Goal: Task Accomplishment & Management: Use online tool/utility

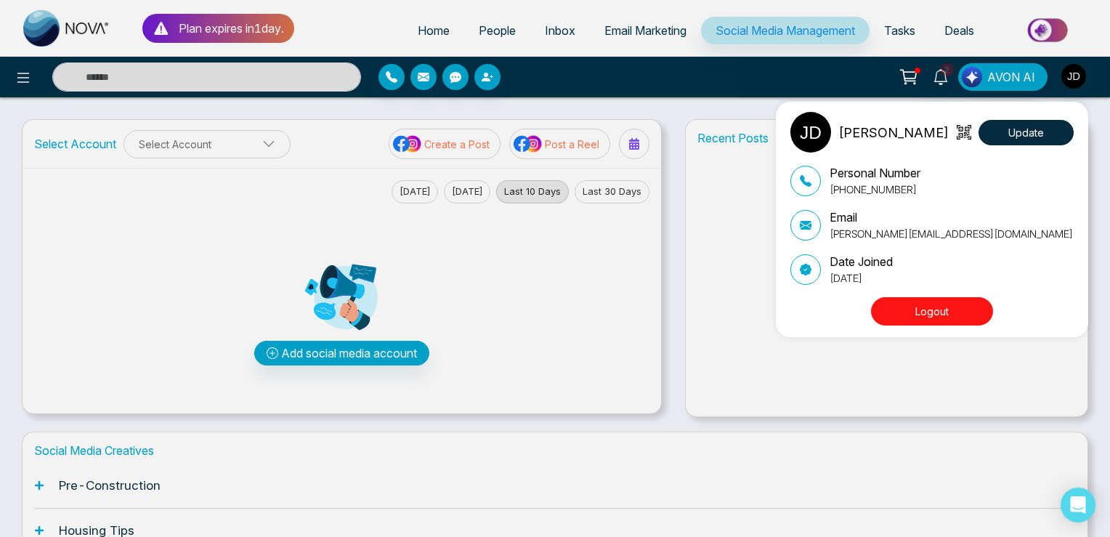
click at [621, 50] on div "[PERSON_NAME] Update Personal Number [PHONE_NUMBER] Email [PERSON_NAME][EMAIL_A…" at bounding box center [555, 268] width 1110 height 537
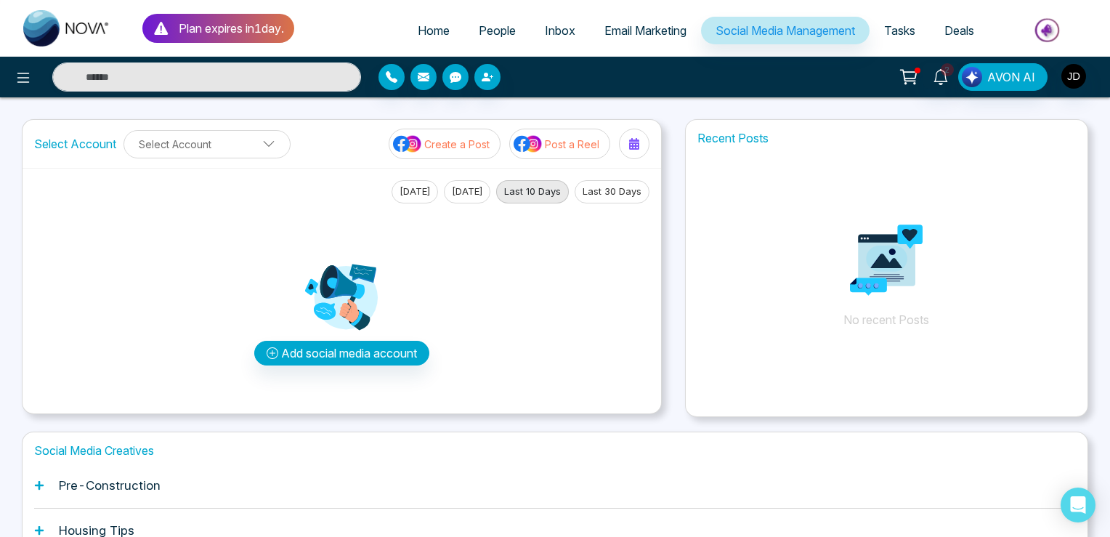
click at [641, 28] on span "Email Marketing" at bounding box center [645, 30] width 82 height 15
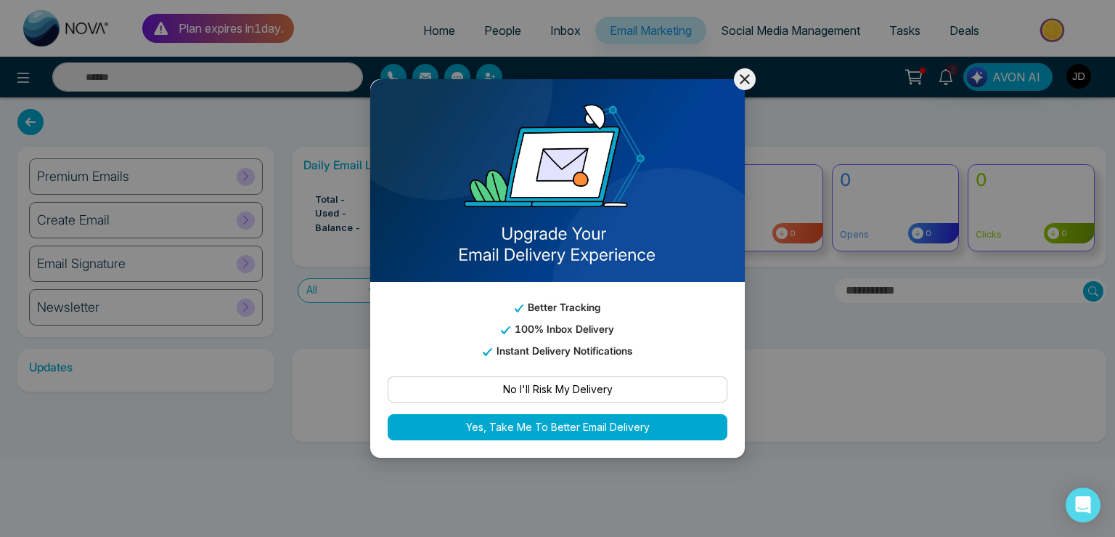
click at [748, 71] on icon at bounding box center [744, 78] width 17 height 17
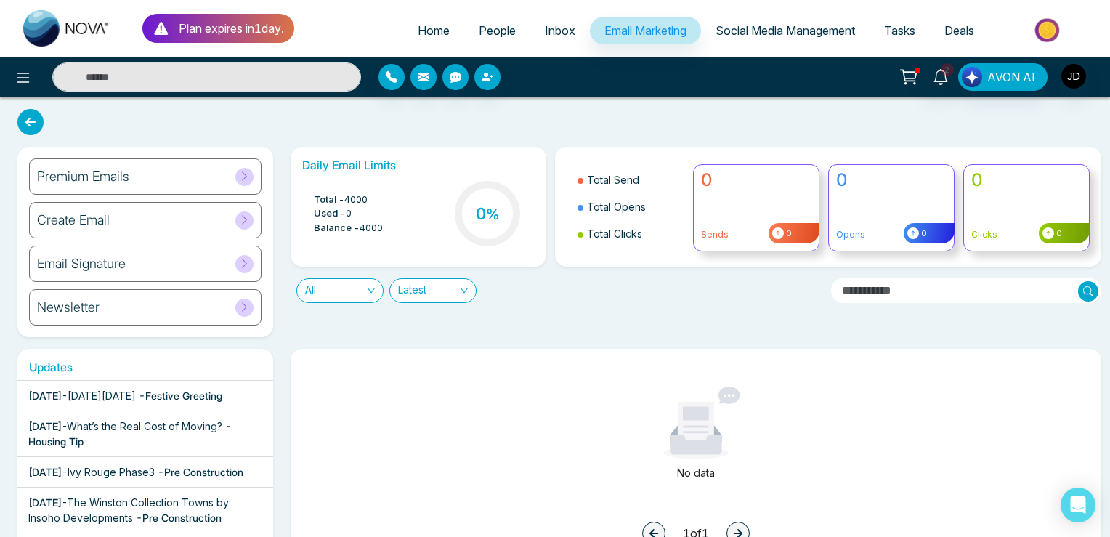
click at [232, 303] on div "Newsletter" at bounding box center [145, 307] width 232 height 36
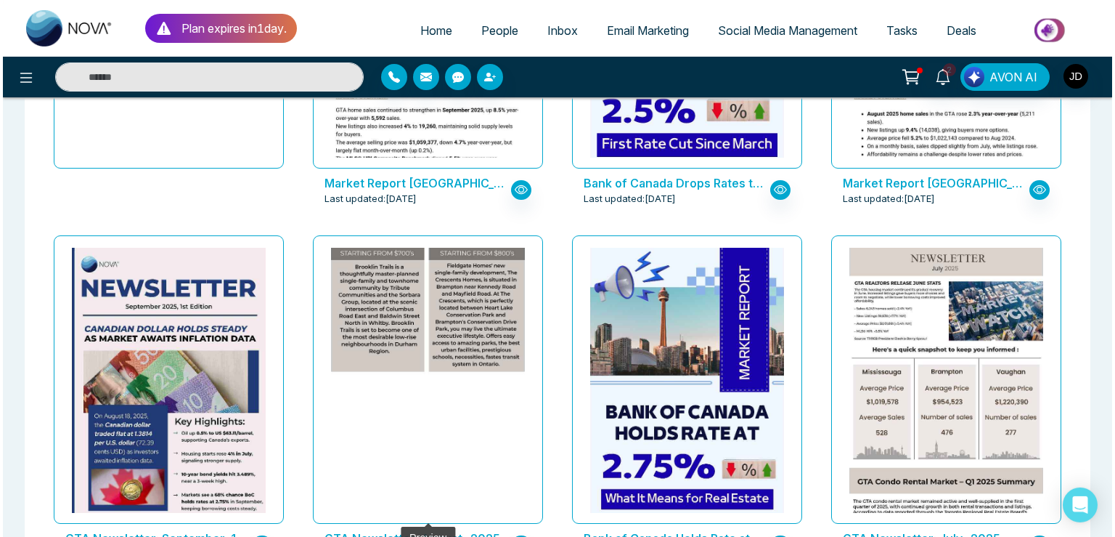
scroll to position [543, 0]
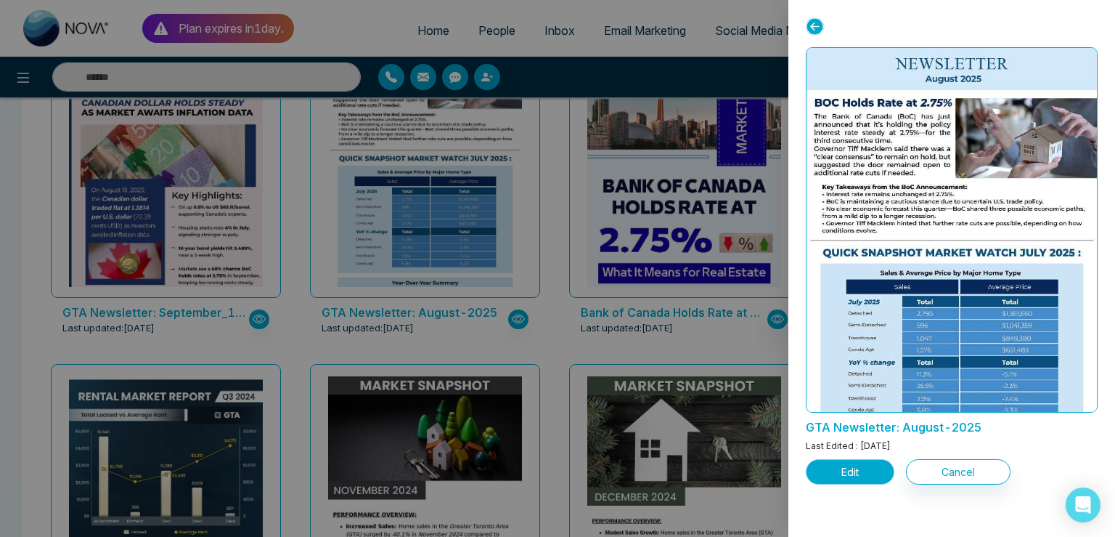
click at [843, 472] on button "Edit" at bounding box center [850, 471] width 89 height 25
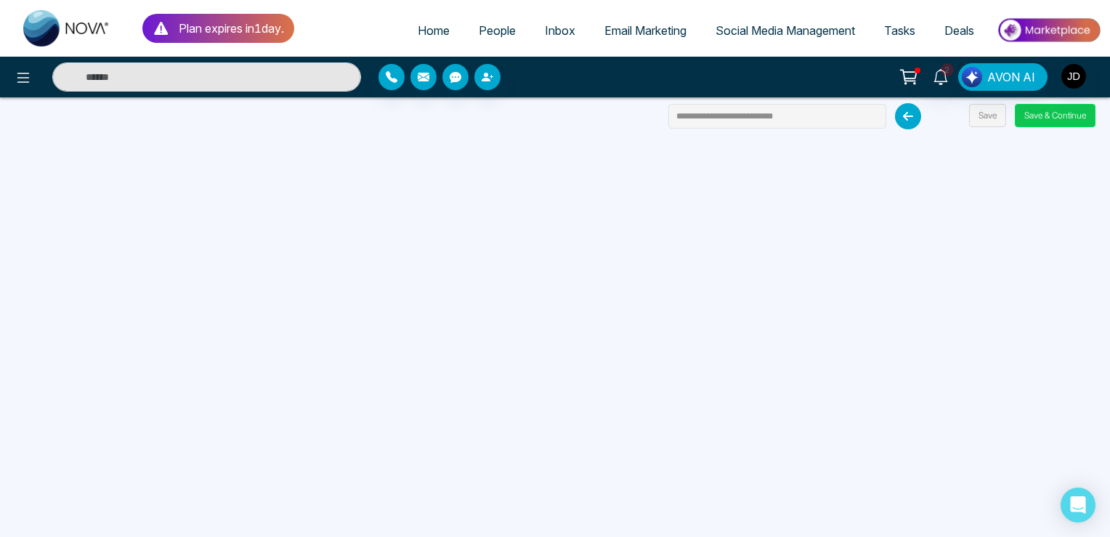
click at [1030, 115] on button "Save & Continue" at bounding box center [1055, 115] width 81 height 23
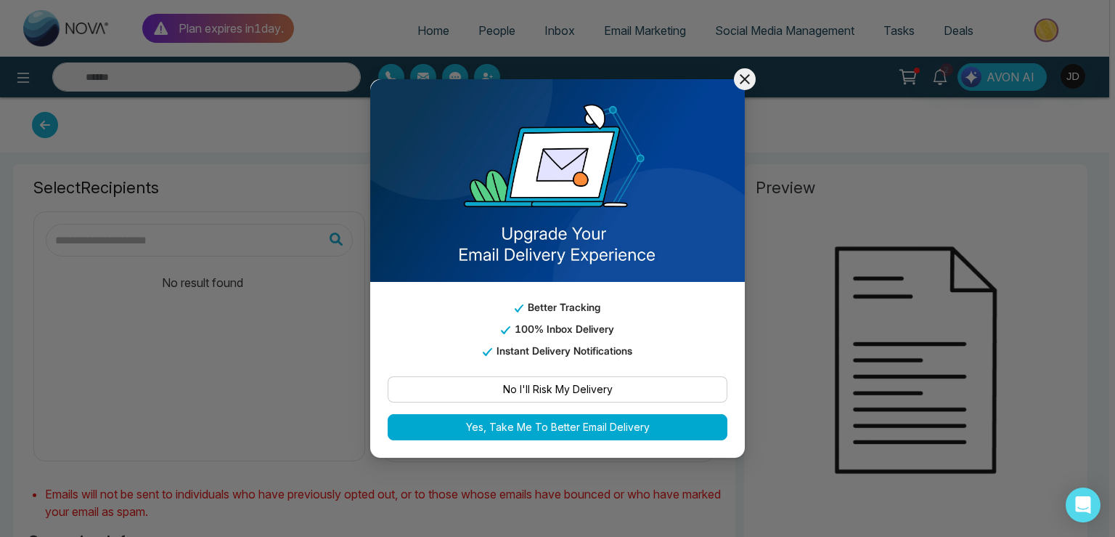
click at [741, 80] on icon at bounding box center [744, 78] width 17 height 17
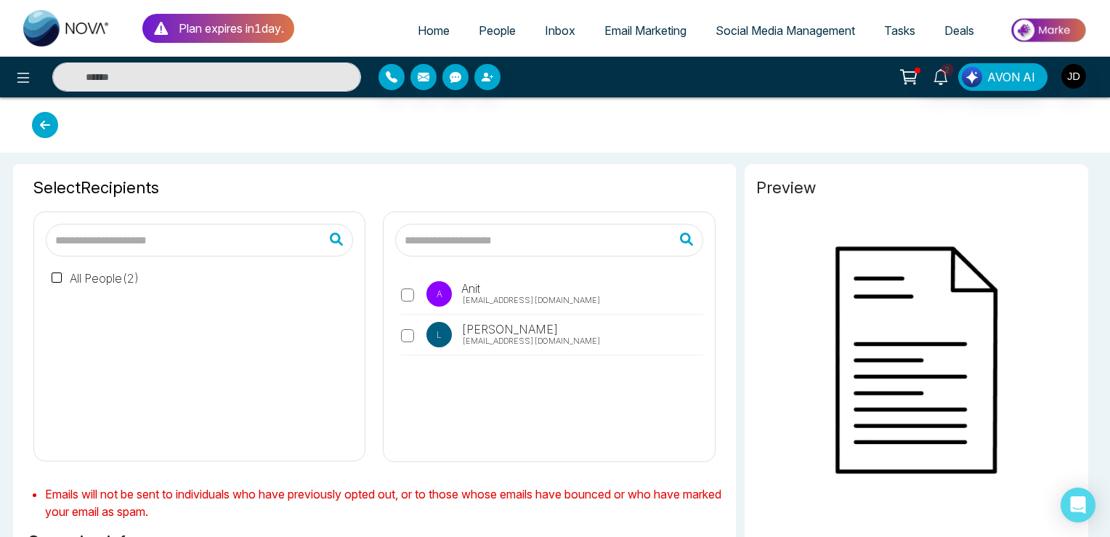
type input "**********"
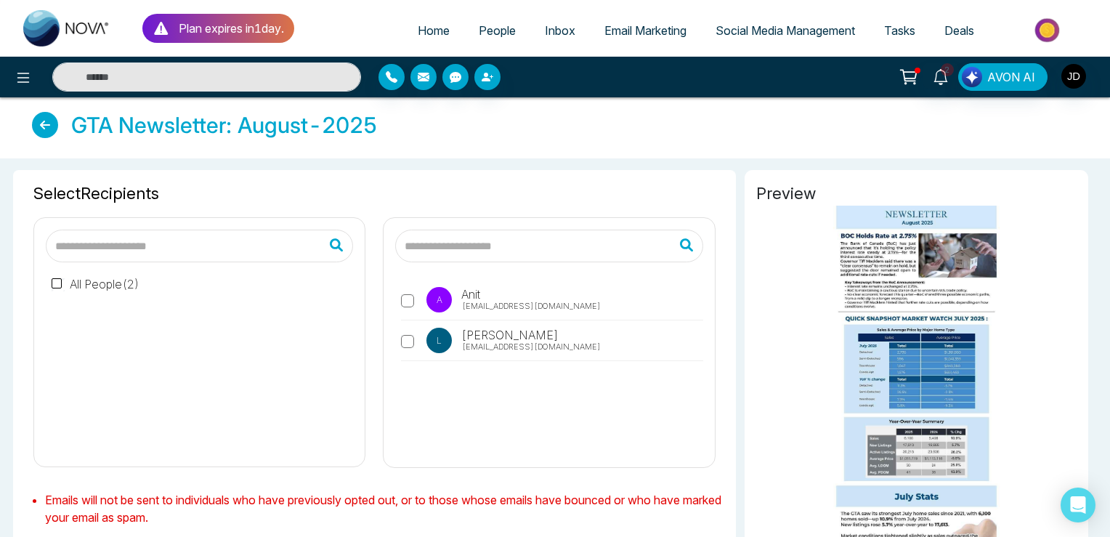
click at [486, 301] on span "[EMAIL_ADDRESS][DOMAIN_NAME]" at bounding box center [531, 306] width 139 height 12
click at [485, 340] on span "[PERSON_NAME]" at bounding box center [508, 334] width 99 height 17
click at [489, 73] on icon "button" at bounding box center [487, 77] width 12 height 12
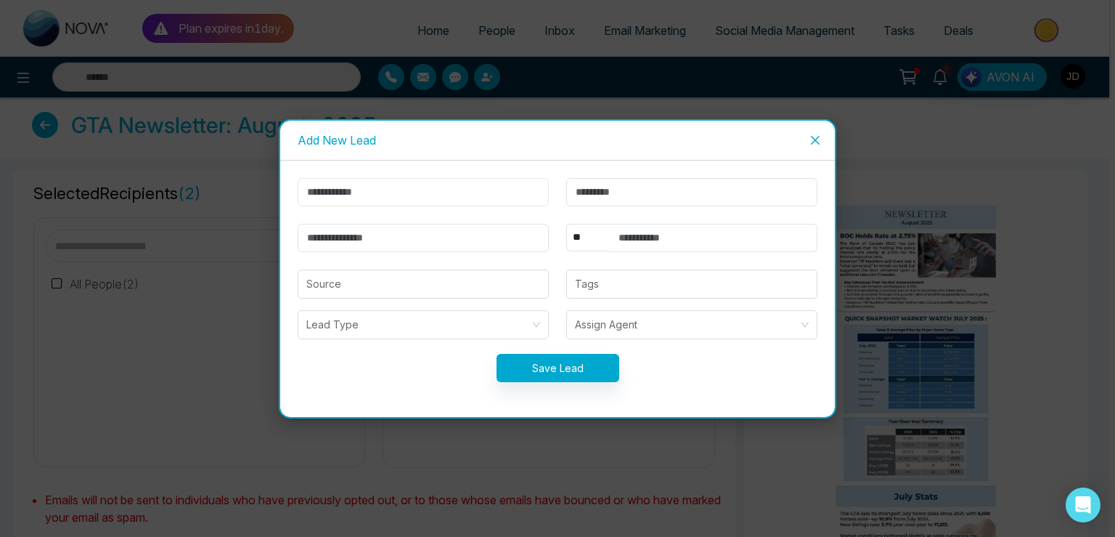
click at [362, 196] on input "text" at bounding box center [423, 192] width 251 height 28
type input "*****"
click at [342, 242] on input "email" at bounding box center [423, 238] width 251 height 28
type input "**********"
click at [651, 234] on input "text" at bounding box center [714, 238] width 208 height 28
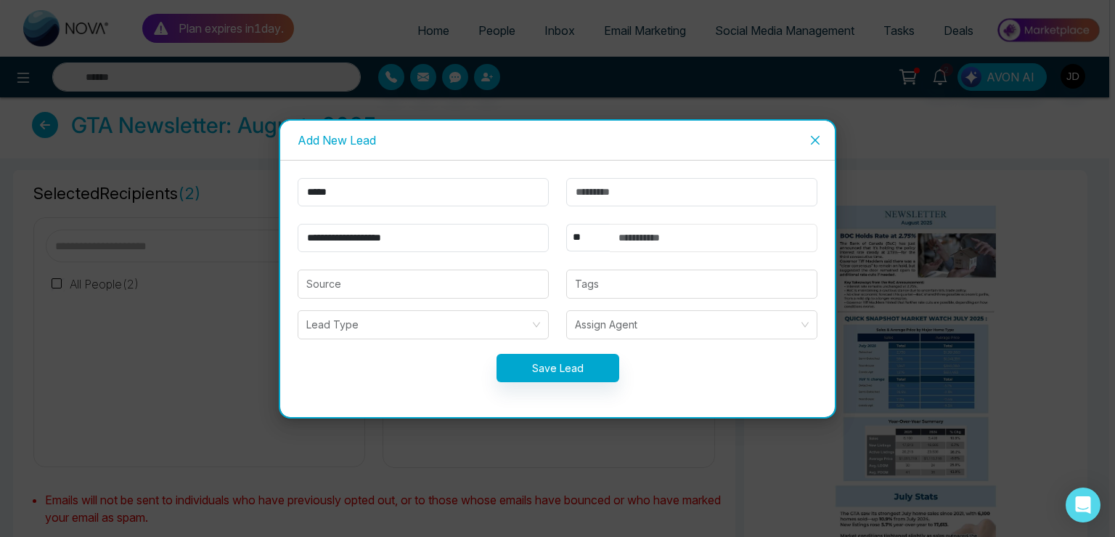
click at [651, 234] on input "text" at bounding box center [714, 238] width 208 height 28
type input "**********"
select select "***"
click option "***" at bounding box center [0, 0] width 0 height 0
click at [535, 365] on button "Save Lead" at bounding box center [558, 368] width 123 height 28
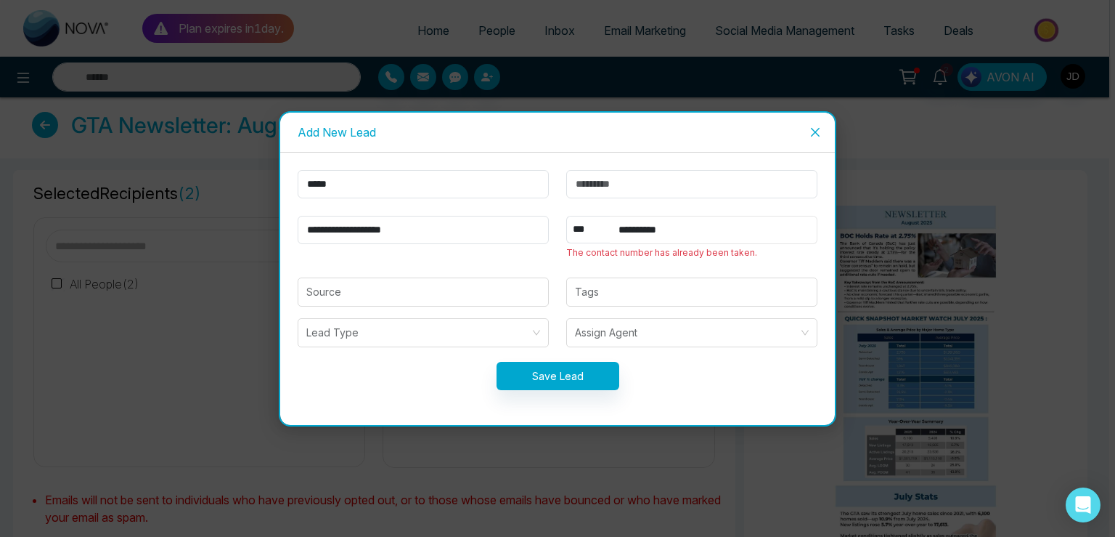
click at [678, 224] on input "**********" at bounding box center [714, 230] width 208 height 28
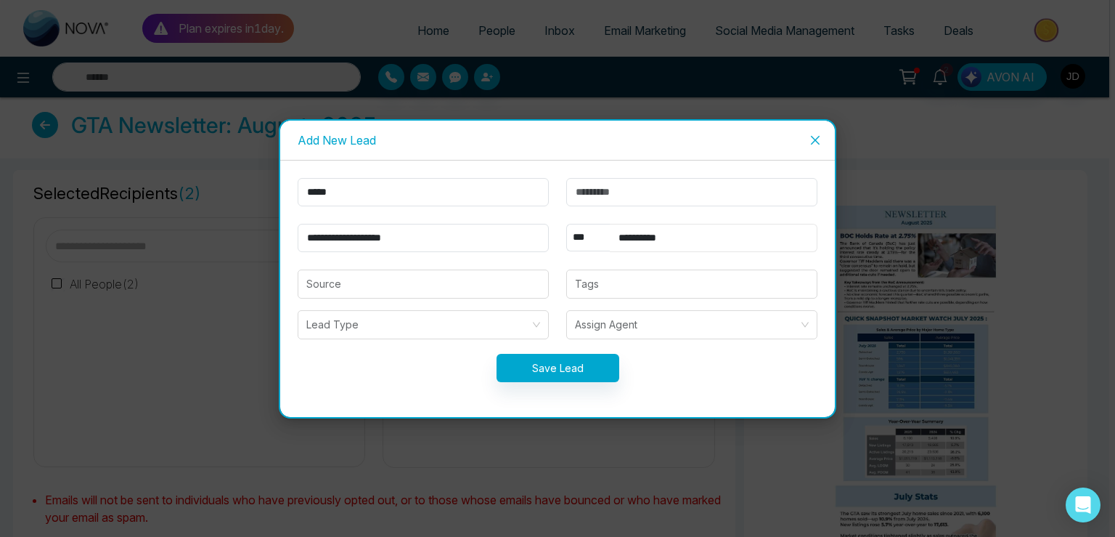
type input "**********"
click at [558, 368] on button "Save Lead" at bounding box center [558, 368] width 123 height 28
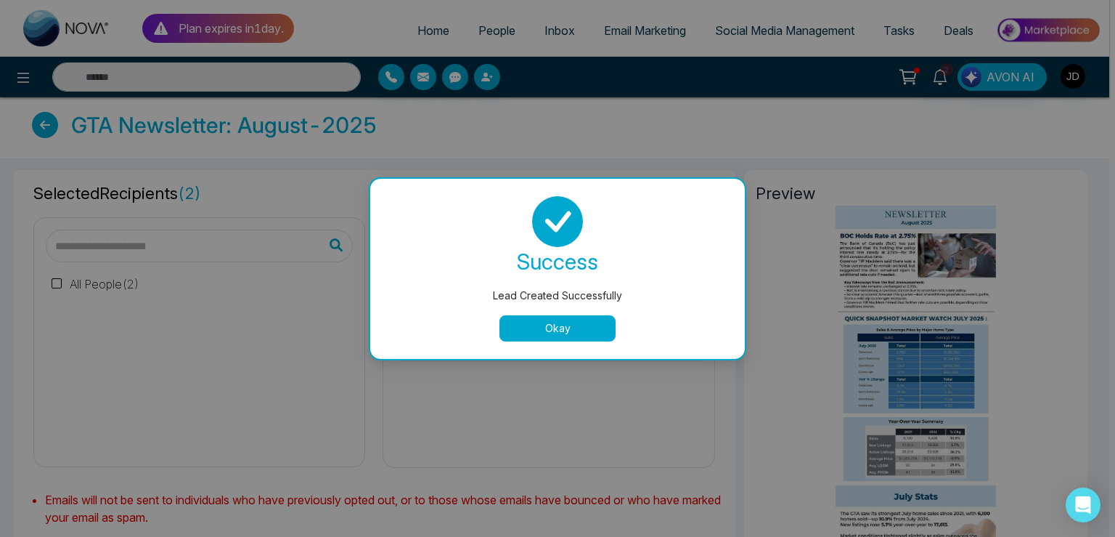
click at [560, 322] on button "Okay" at bounding box center [558, 328] width 116 height 26
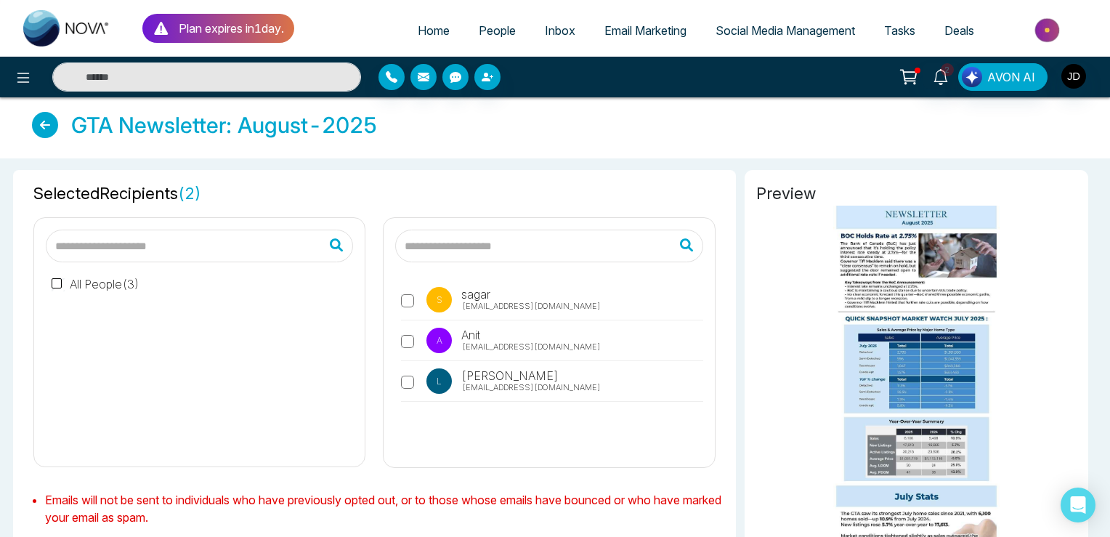
click at [503, 304] on span "[EMAIL_ADDRESS][DOMAIN_NAME]" at bounding box center [531, 306] width 139 height 12
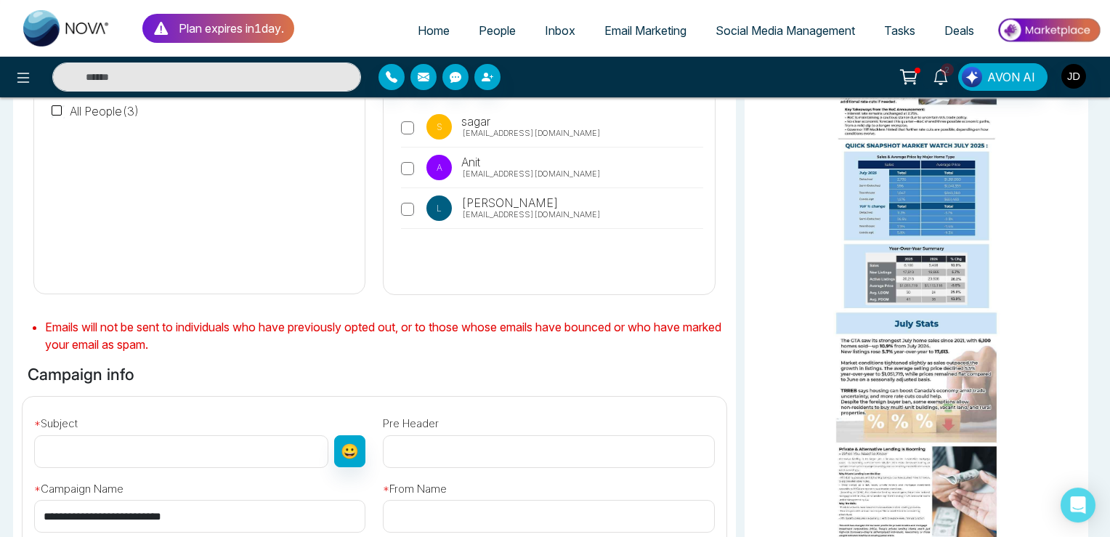
scroll to position [483, 0]
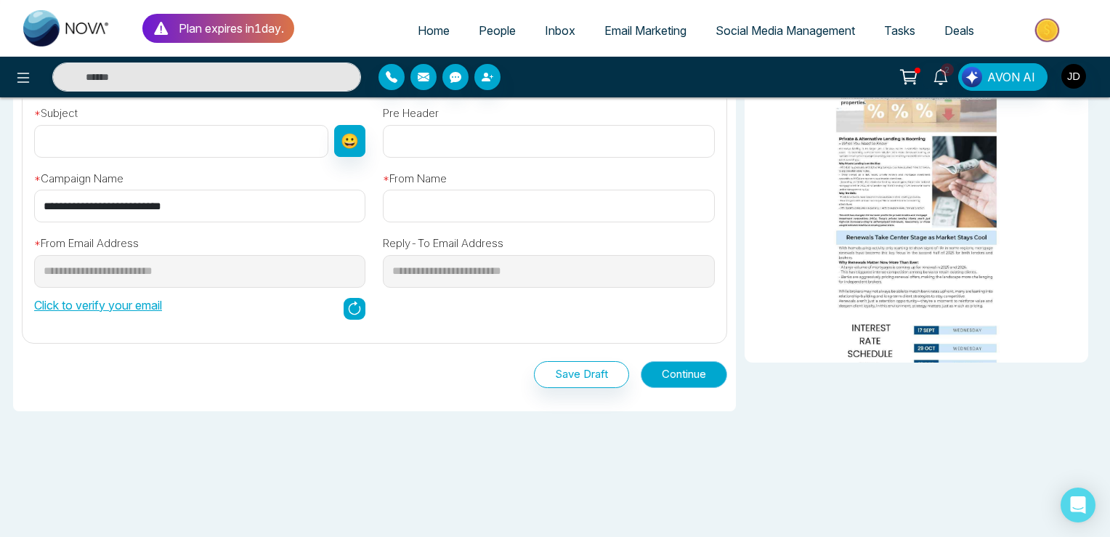
click at [655, 365] on button "Continue" at bounding box center [684, 374] width 86 height 27
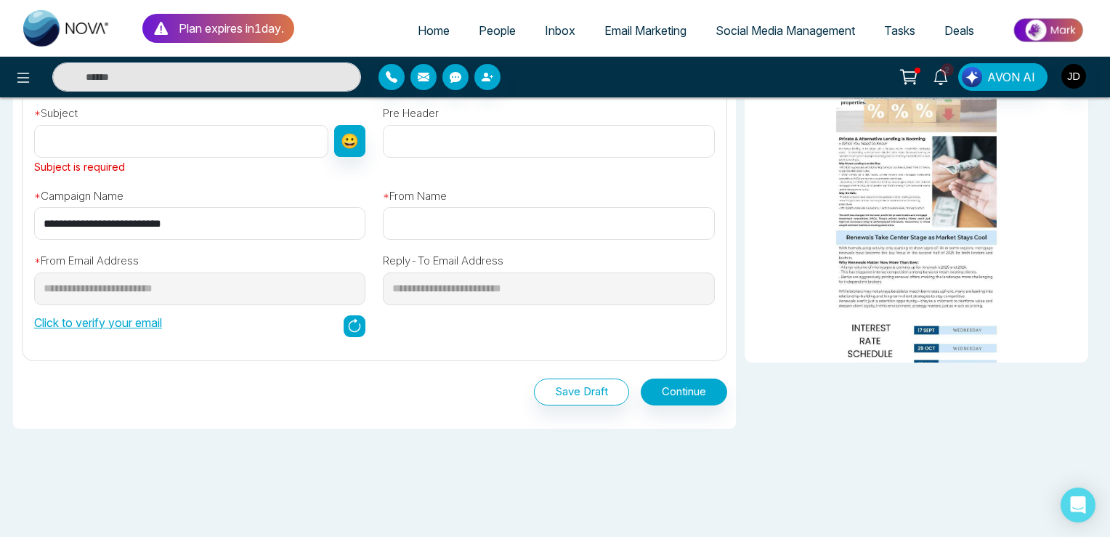
drag, startPoint x: 234, startPoint y: 224, endPoint x: 0, endPoint y: 216, distance: 234.0
click at [34, 216] on input "**********" at bounding box center [199, 223] width 331 height 33
click at [93, 147] on input "text" at bounding box center [181, 141] width 294 height 33
paste input "**********"
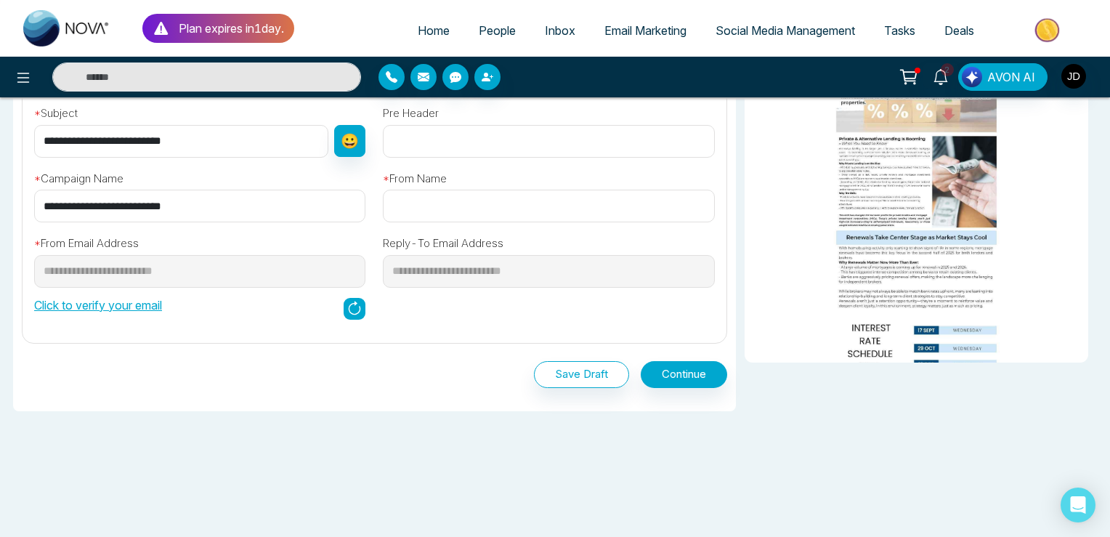
type input "**********"
click at [446, 207] on input "text" at bounding box center [548, 206] width 331 height 33
click at [408, 205] on input "text" at bounding box center [548, 206] width 331 height 33
type input "****"
click at [675, 378] on button "Continue" at bounding box center [684, 374] width 86 height 27
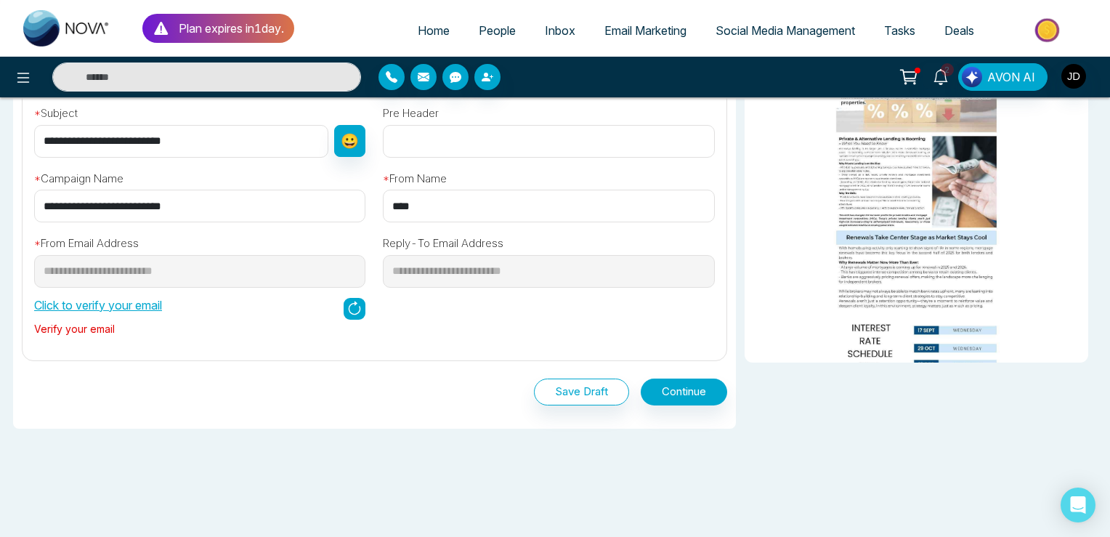
click at [108, 309] on p "Click to verify your email" at bounding box center [98, 304] width 128 height 17
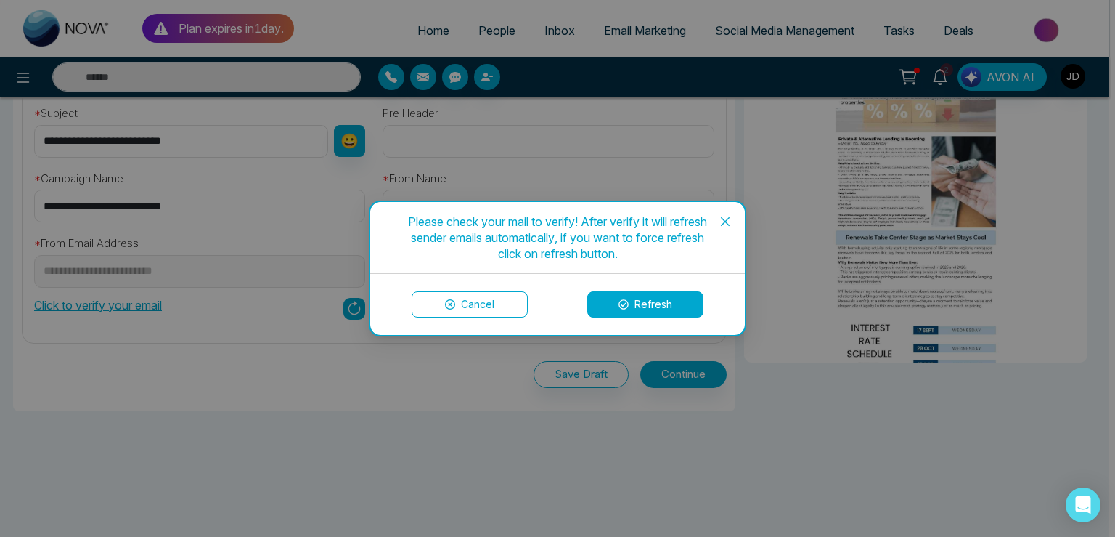
click at [639, 310] on button "Refresh" at bounding box center [646, 304] width 116 height 26
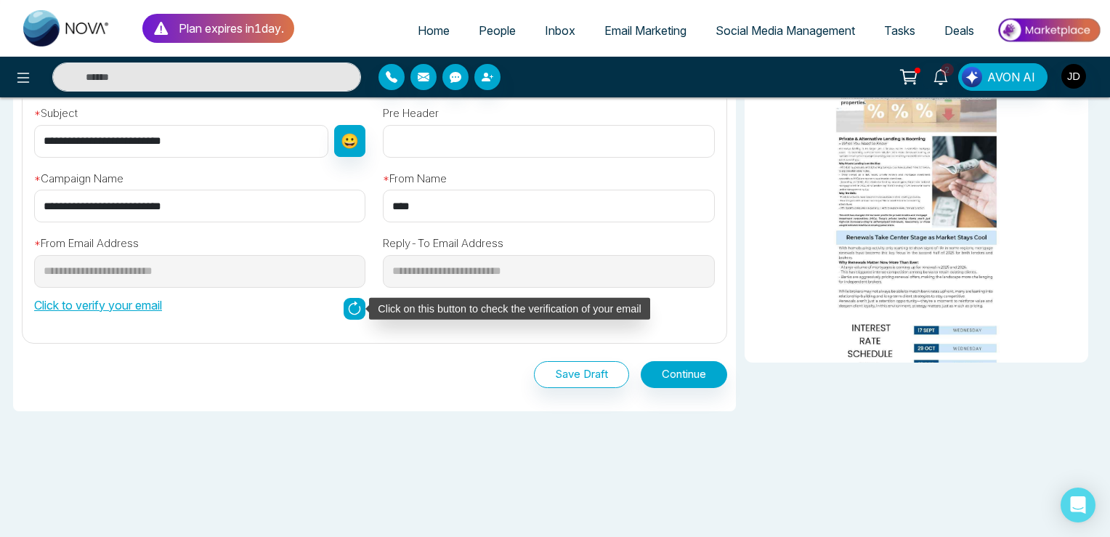
click at [351, 304] on icon at bounding box center [355, 309] width 22 height 22
click at [354, 312] on icon at bounding box center [355, 309] width 22 height 22
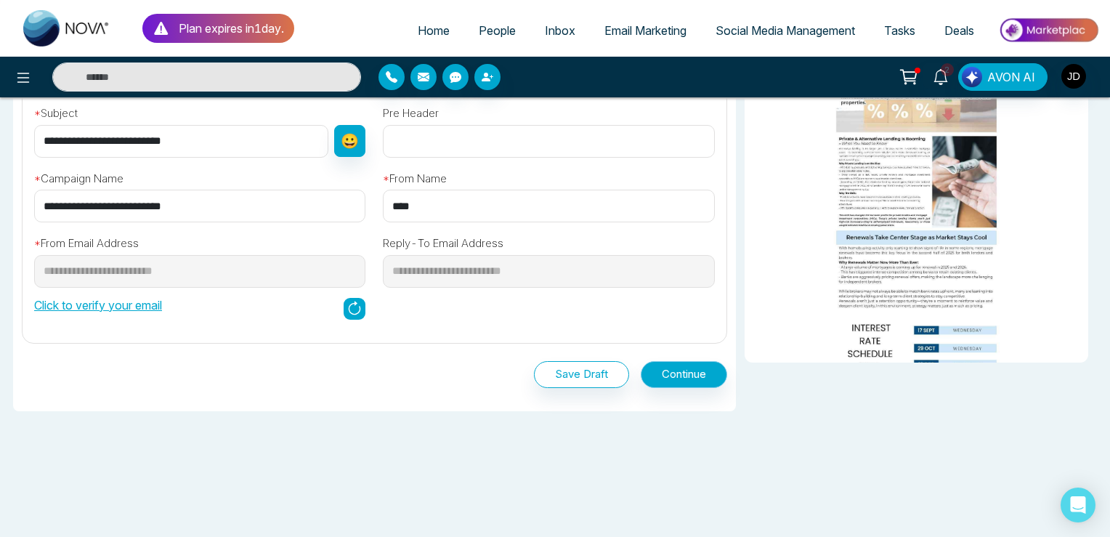
scroll to position [471, 0]
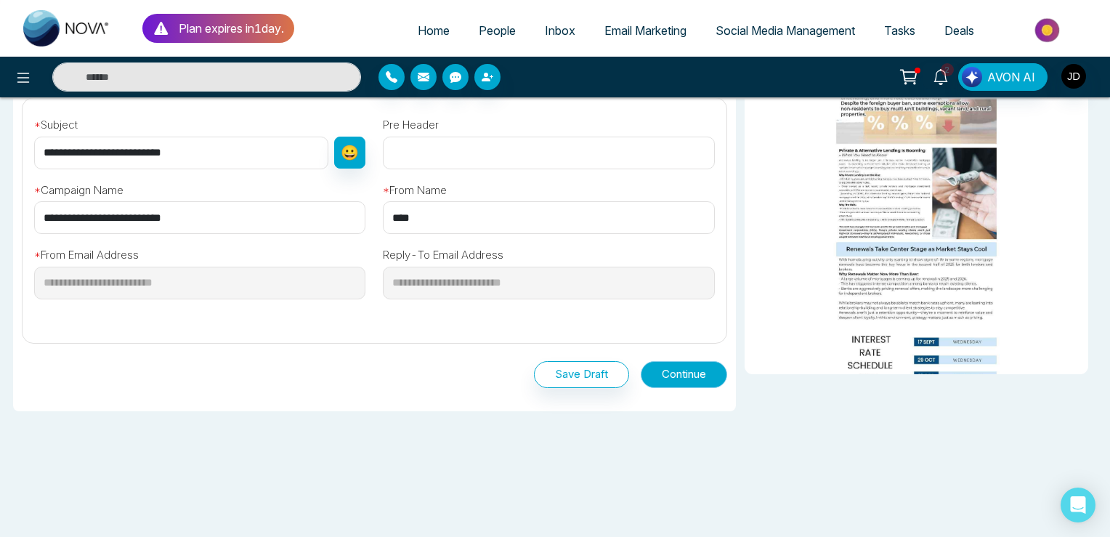
click at [670, 376] on button "Continue" at bounding box center [684, 374] width 86 height 27
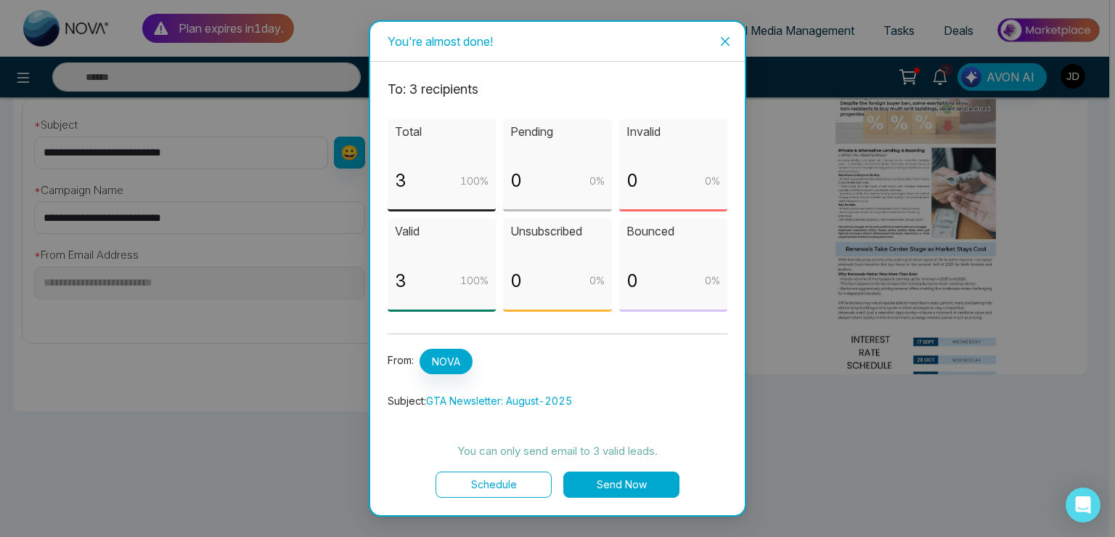
click at [635, 484] on button "Send Now" at bounding box center [622, 484] width 116 height 26
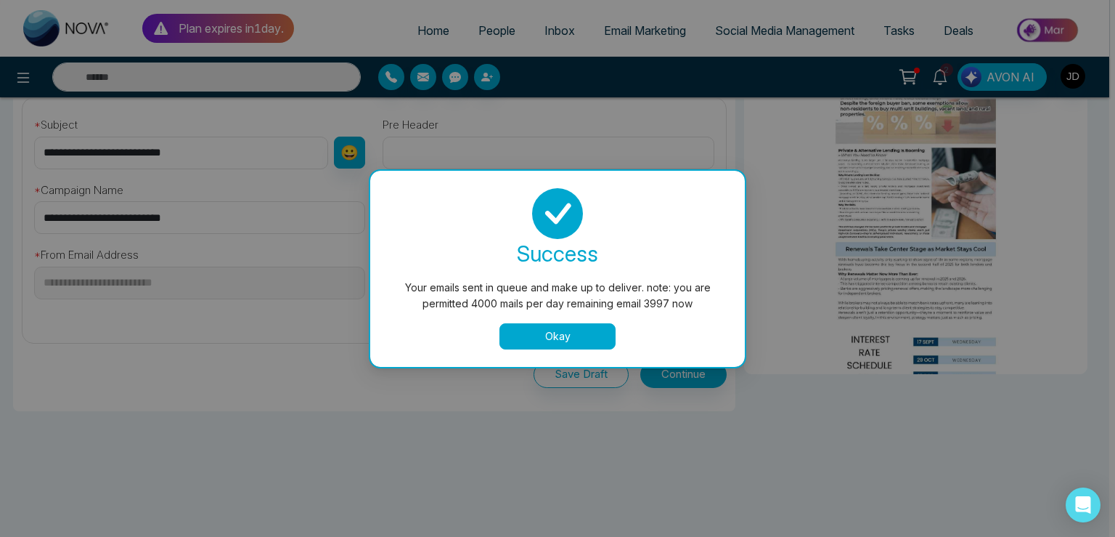
click at [542, 333] on button "Okay" at bounding box center [558, 336] width 116 height 26
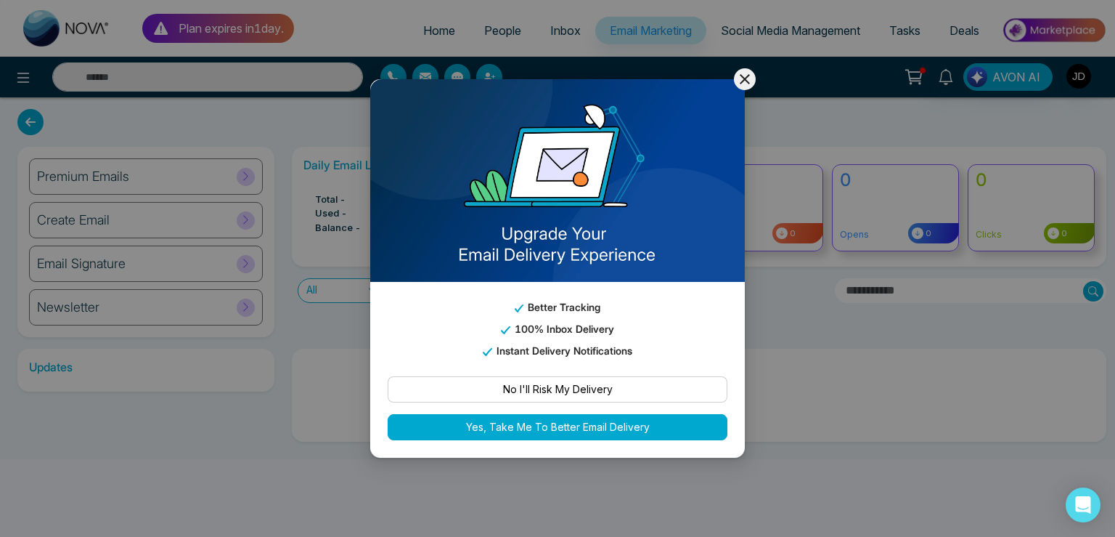
click at [513, 382] on button "No I'll Risk My Delivery" at bounding box center [558, 389] width 340 height 26
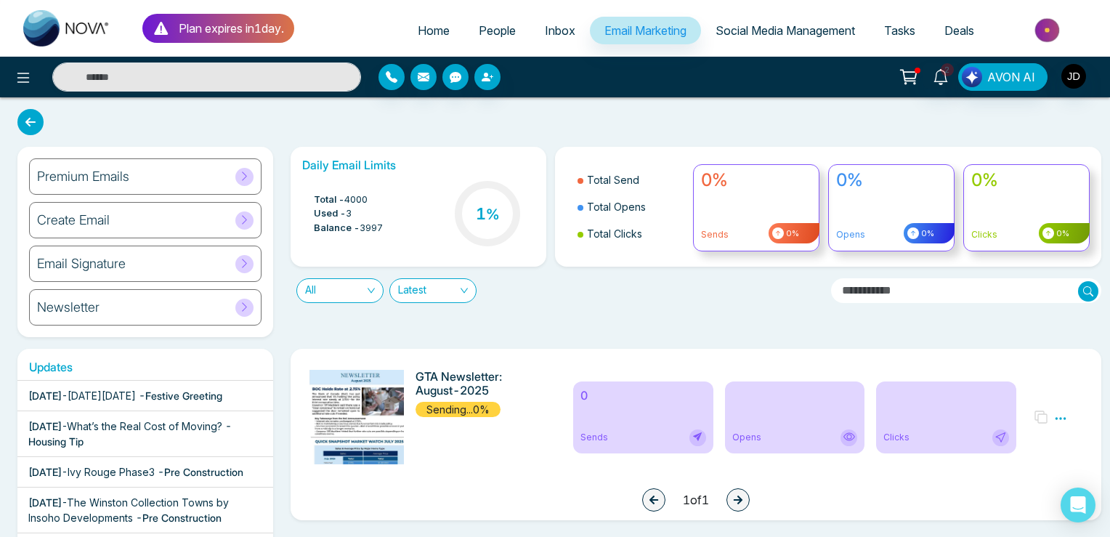
click at [184, 306] on div "Newsletter" at bounding box center [145, 307] width 232 height 36
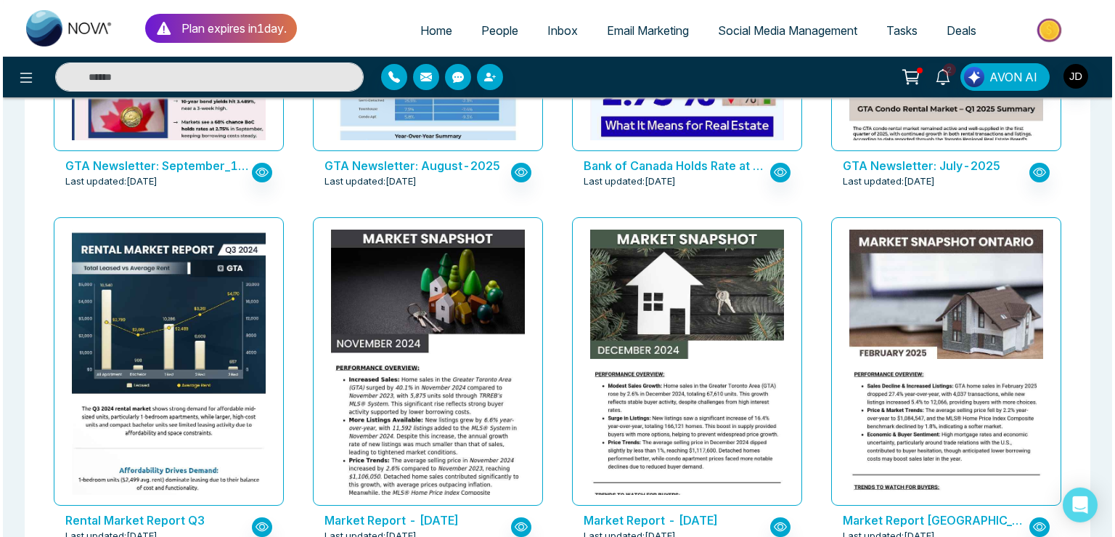
scroll to position [1081, 0]
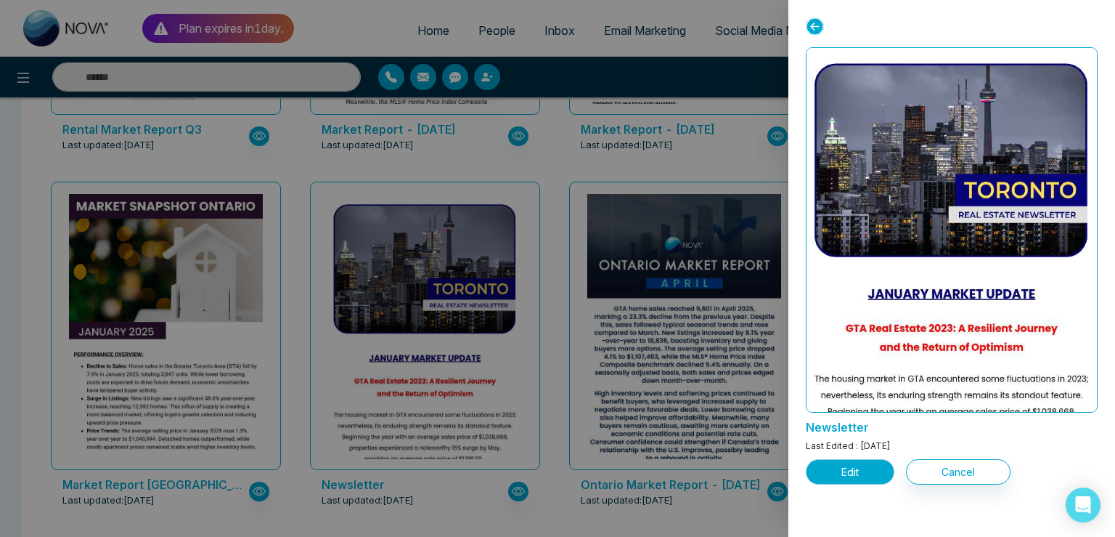
click at [855, 469] on button "Edit" at bounding box center [850, 471] width 89 height 25
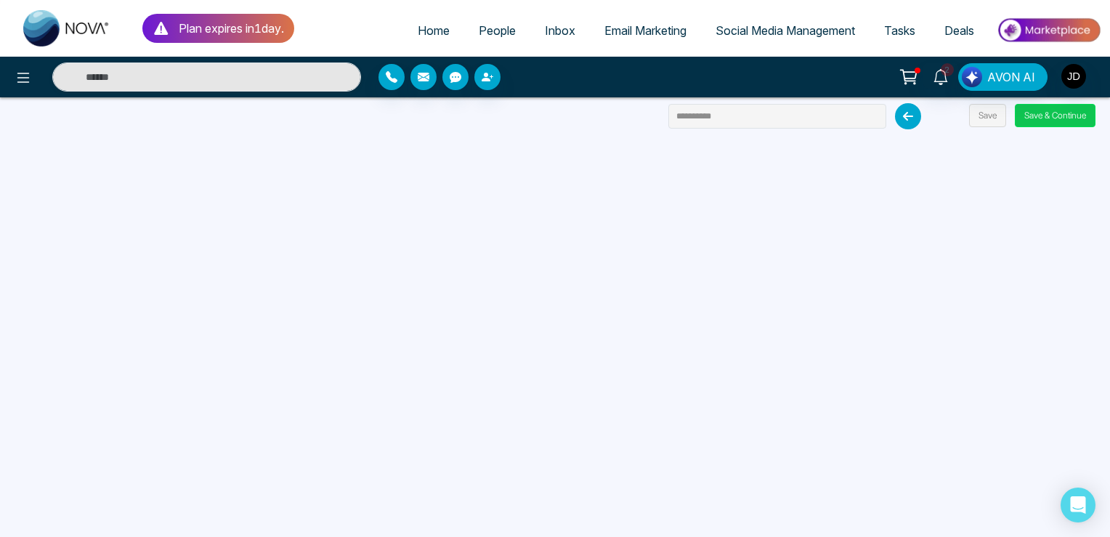
click at [1059, 112] on button "Save & Continue" at bounding box center [1055, 115] width 81 height 23
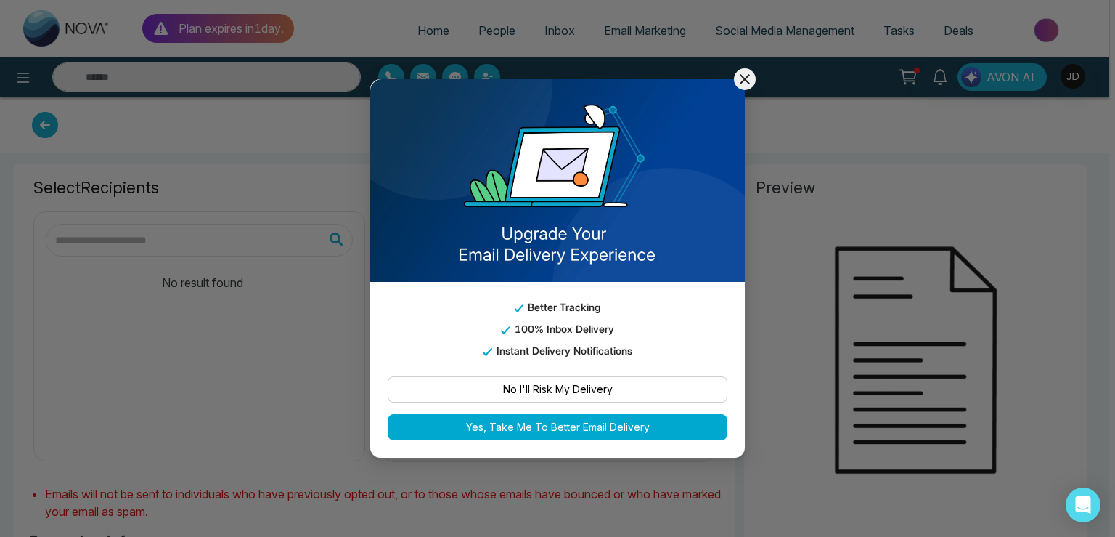
click at [520, 389] on button "No I'll Risk My Delivery" at bounding box center [558, 389] width 340 height 26
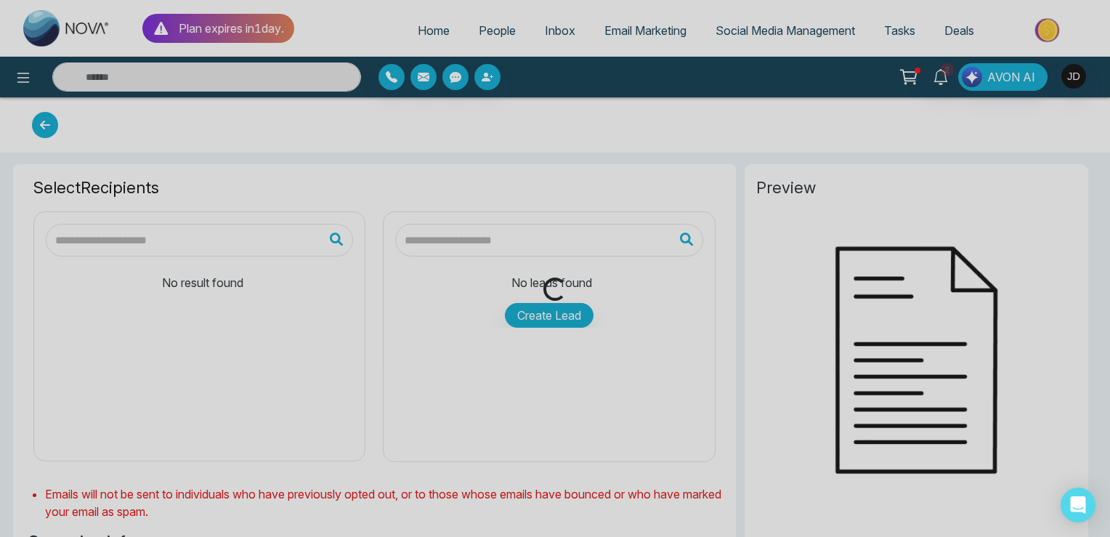
type input "**********"
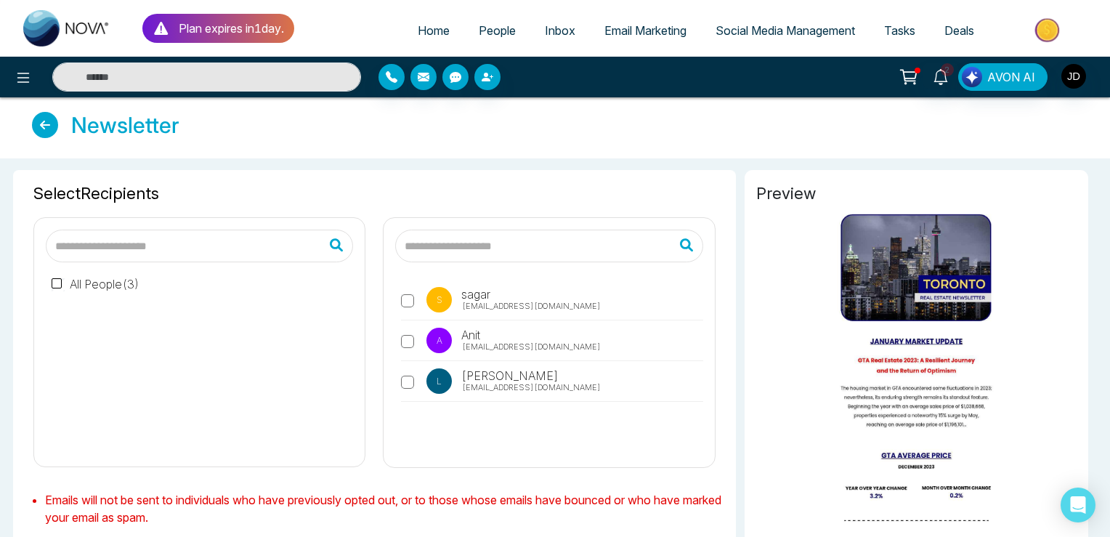
click at [137, 283] on label "All People ( 3 )" at bounding box center [96, 283] width 88 height 17
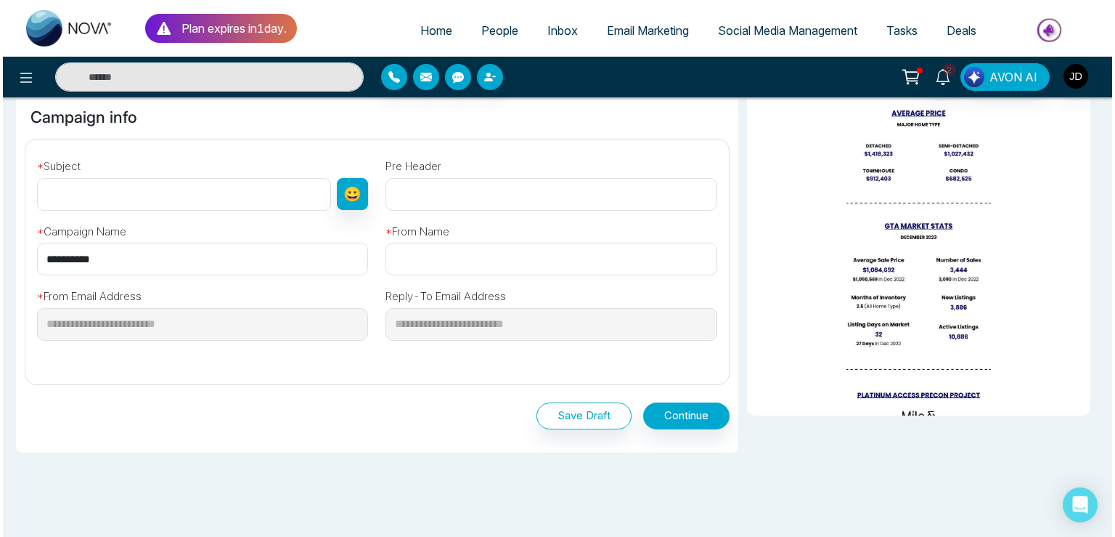
scroll to position [471, 0]
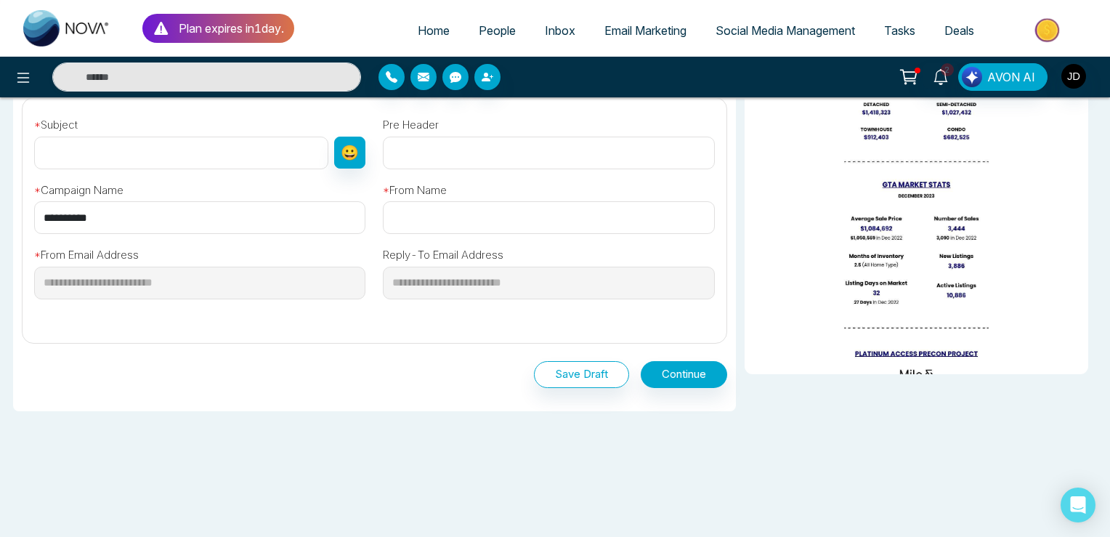
drag, startPoint x: 131, startPoint y: 211, endPoint x: 25, endPoint y: 225, distance: 107.7
click at [34, 225] on input "**********" at bounding box center [199, 217] width 331 height 33
click at [60, 153] on input "text" at bounding box center [181, 153] width 294 height 33
type input "**********"
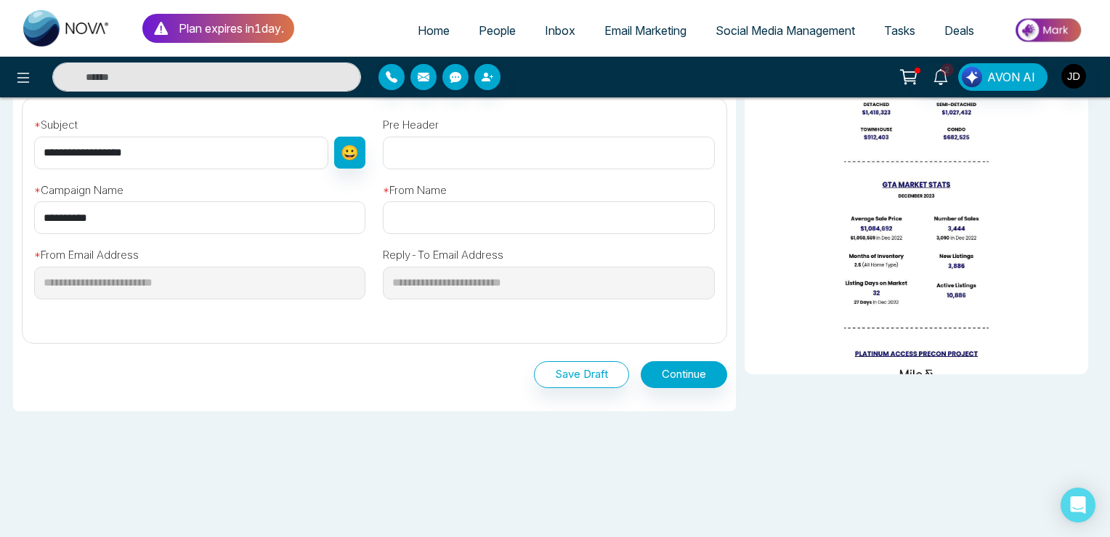
click at [428, 227] on input "text" at bounding box center [548, 217] width 331 height 33
click at [431, 225] on input "text" at bounding box center [548, 217] width 331 height 33
type input "****"
click at [676, 371] on button "Continue" at bounding box center [684, 374] width 86 height 27
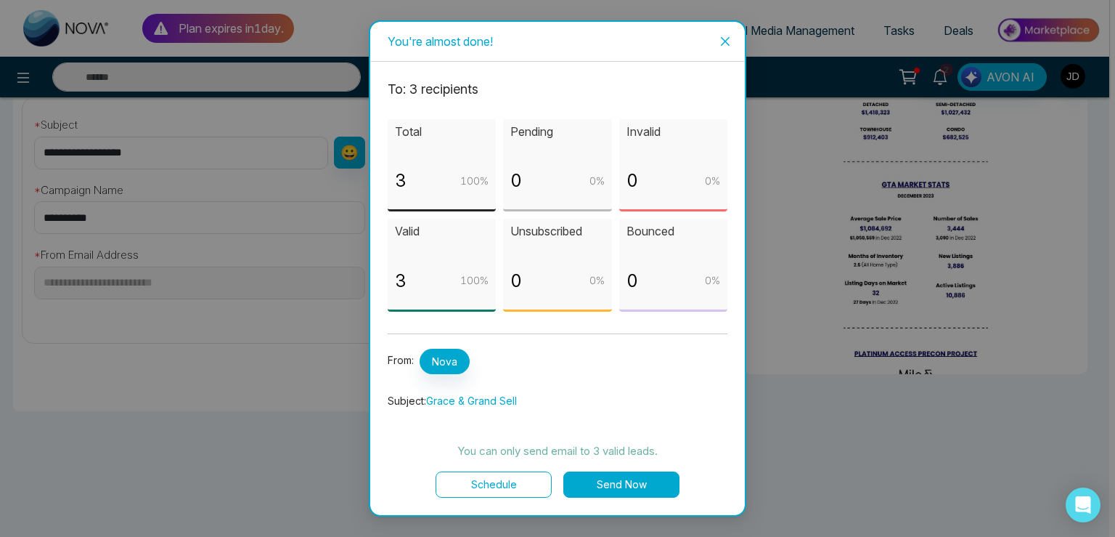
click at [503, 476] on button "Schedule" at bounding box center [494, 484] width 116 height 26
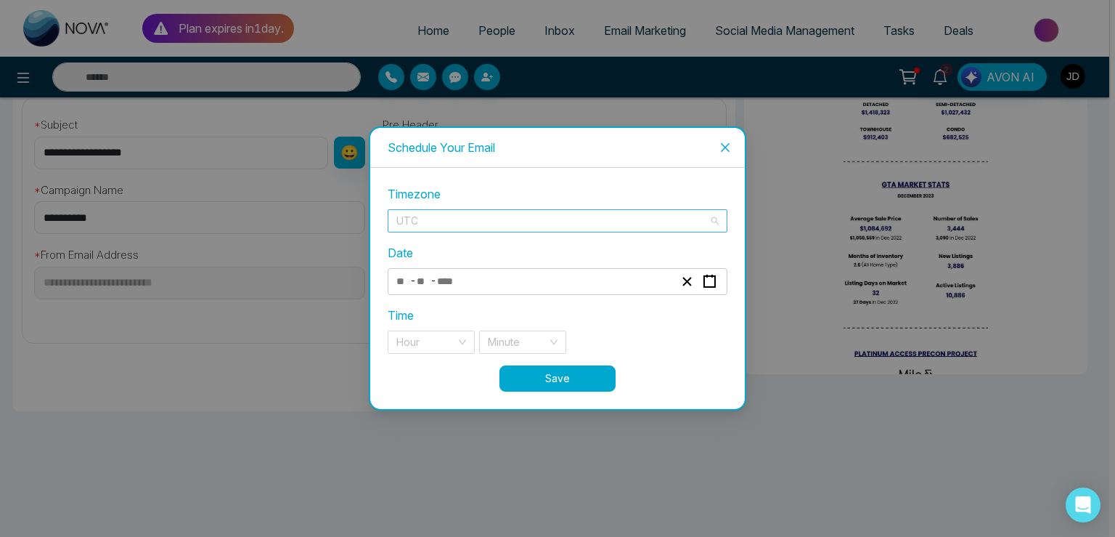
click at [433, 219] on span "UTC" at bounding box center [558, 221] width 322 height 22
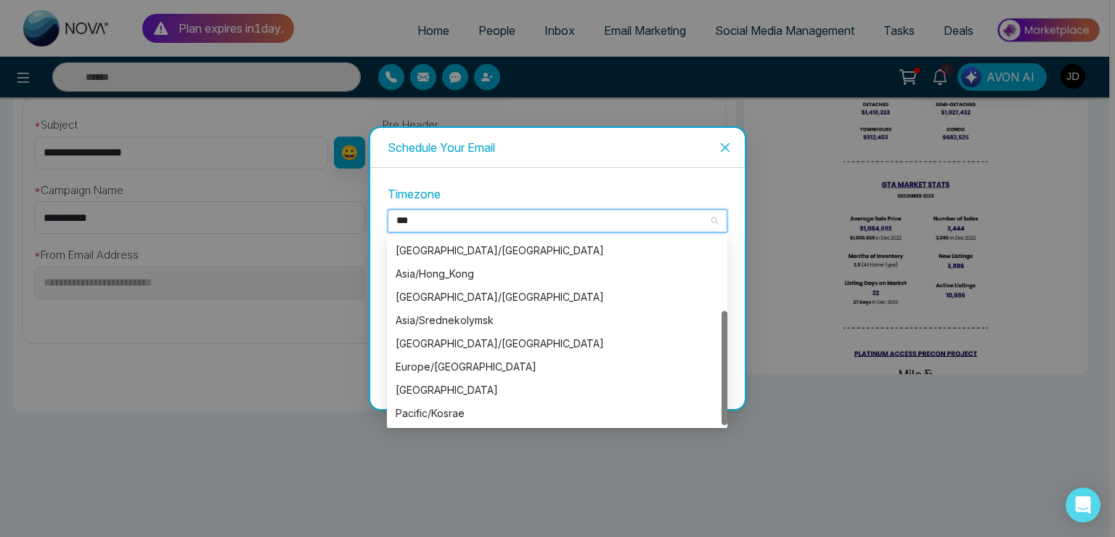
scroll to position [0, 0]
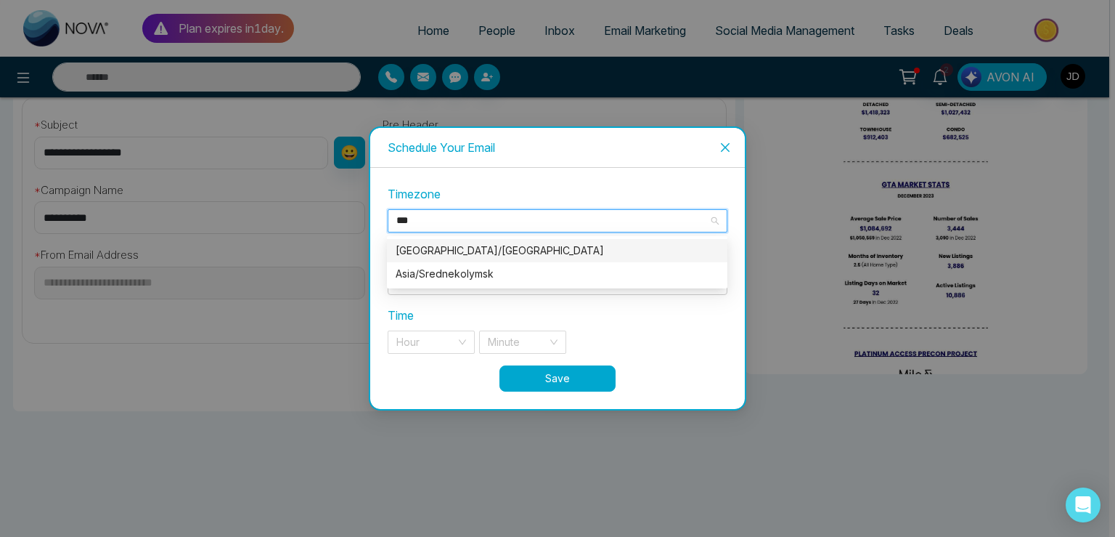
type input "****"
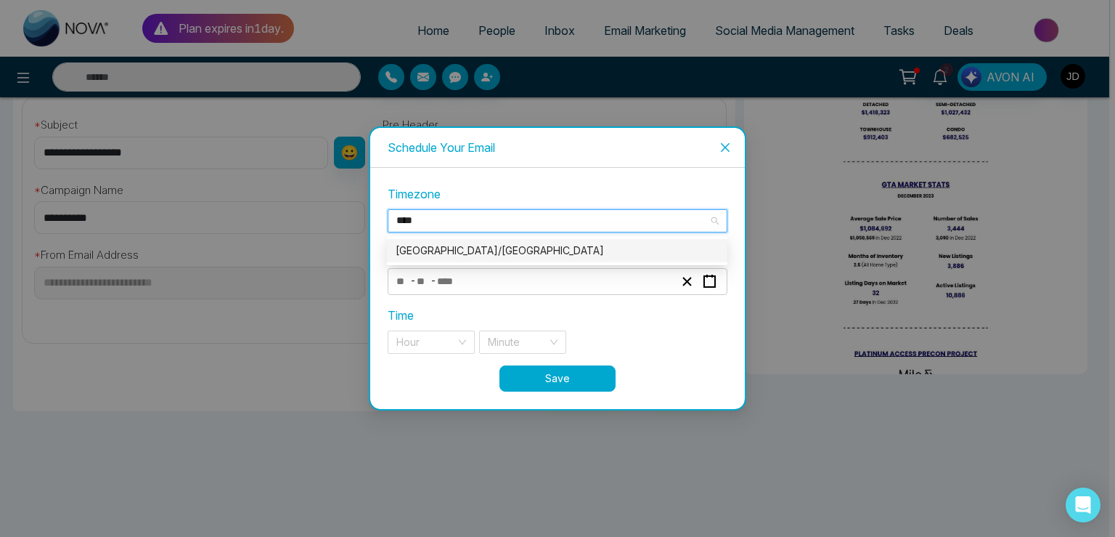
click at [444, 247] on div "[GEOGRAPHIC_DATA]/[GEOGRAPHIC_DATA]" at bounding box center [557, 251] width 323 height 16
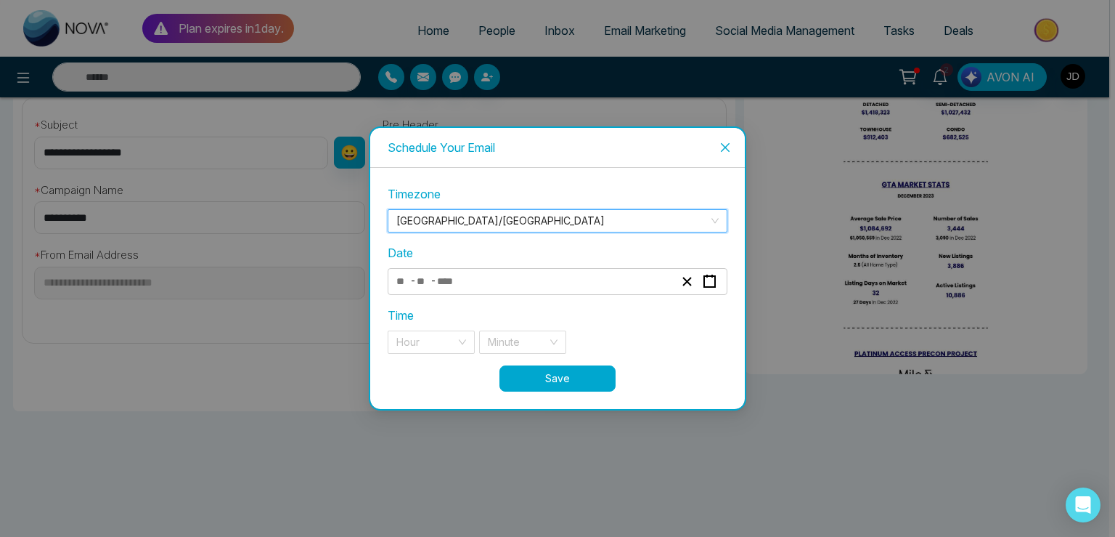
click at [415, 280] on span "-" at bounding box center [413, 280] width 6 height 17
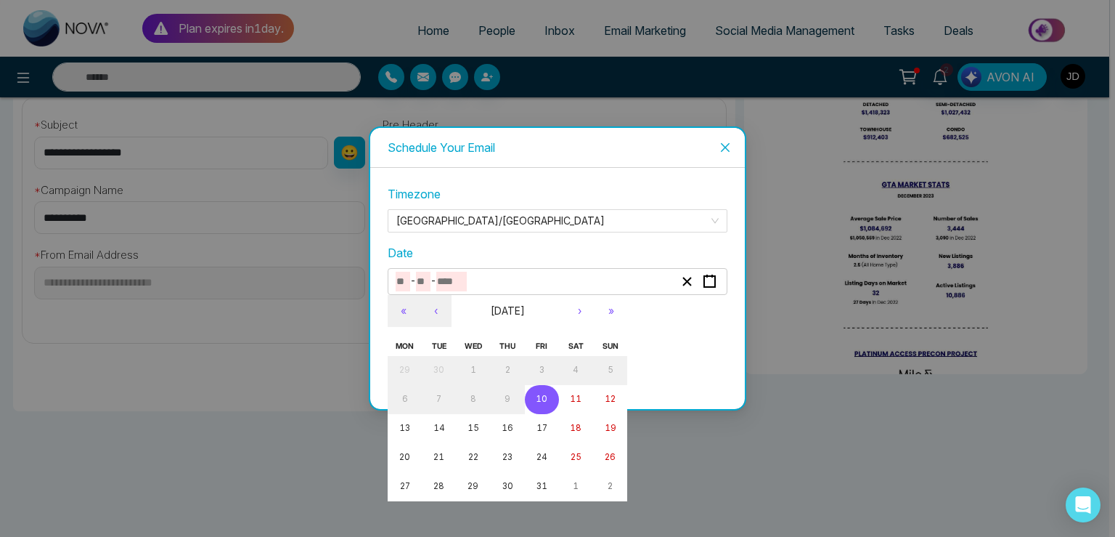
click at [440, 286] on input "number" at bounding box center [451, 282] width 31 height 20
click at [546, 397] on abbr "10" at bounding box center [542, 399] width 12 height 10
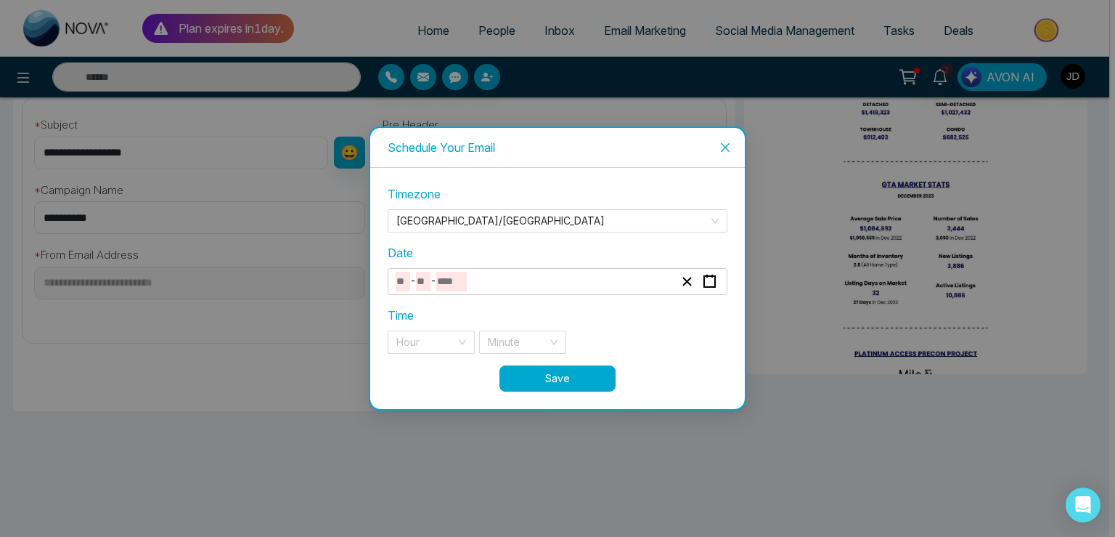
type input "**"
type input "****"
click at [414, 343] on input "search" at bounding box center [427, 342] width 60 height 22
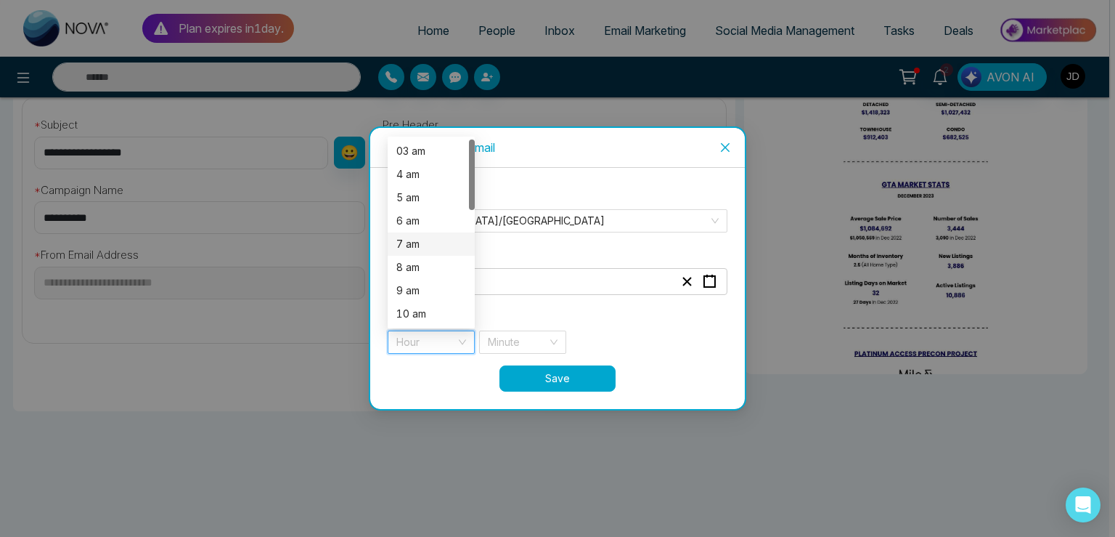
scroll to position [302, 0]
click at [412, 245] on div "8 pm" at bounding box center [432, 244] width 70 height 16
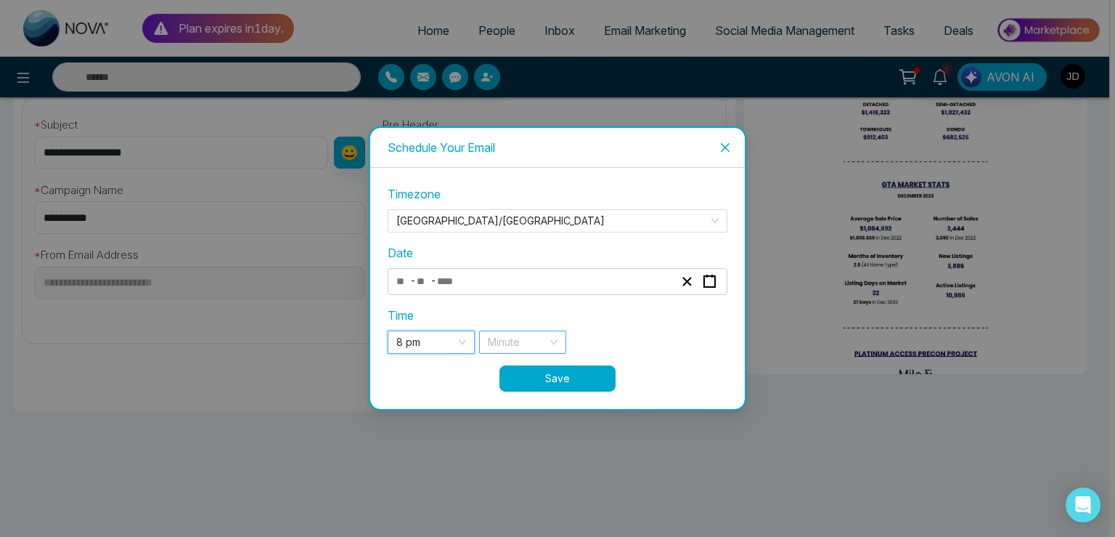
click at [502, 339] on input "search" at bounding box center [518, 342] width 60 height 22
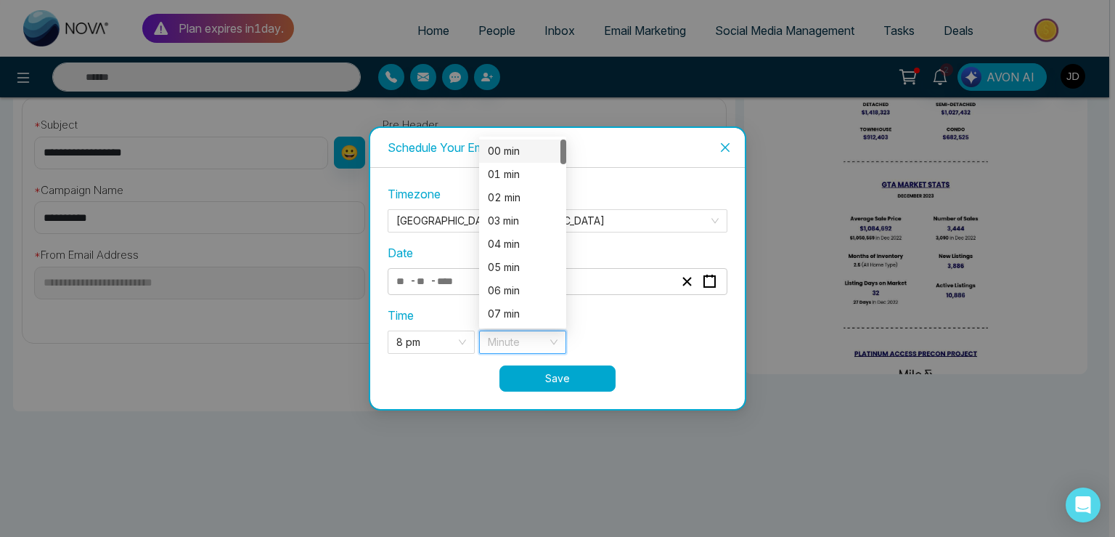
click at [504, 146] on div "00 min" at bounding box center [523, 151] width 70 height 16
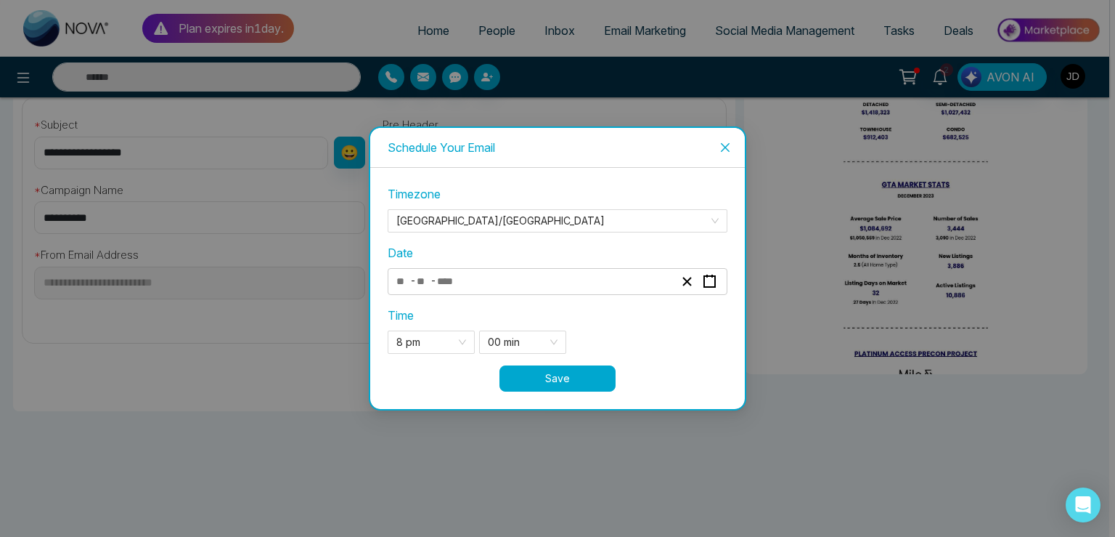
click at [556, 377] on button "Save" at bounding box center [558, 378] width 116 height 26
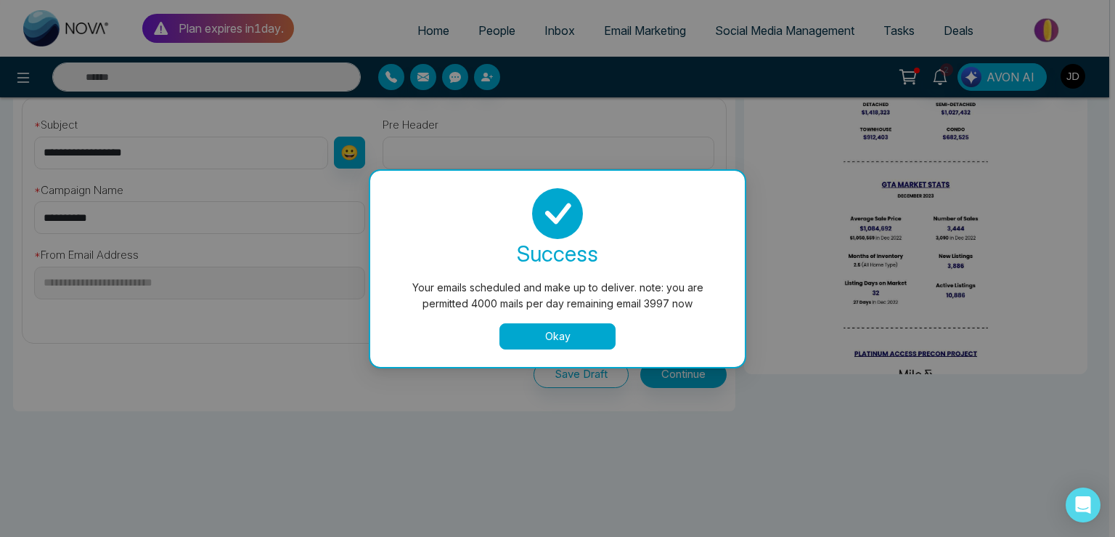
click at [545, 328] on button "Okay" at bounding box center [558, 336] width 116 height 26
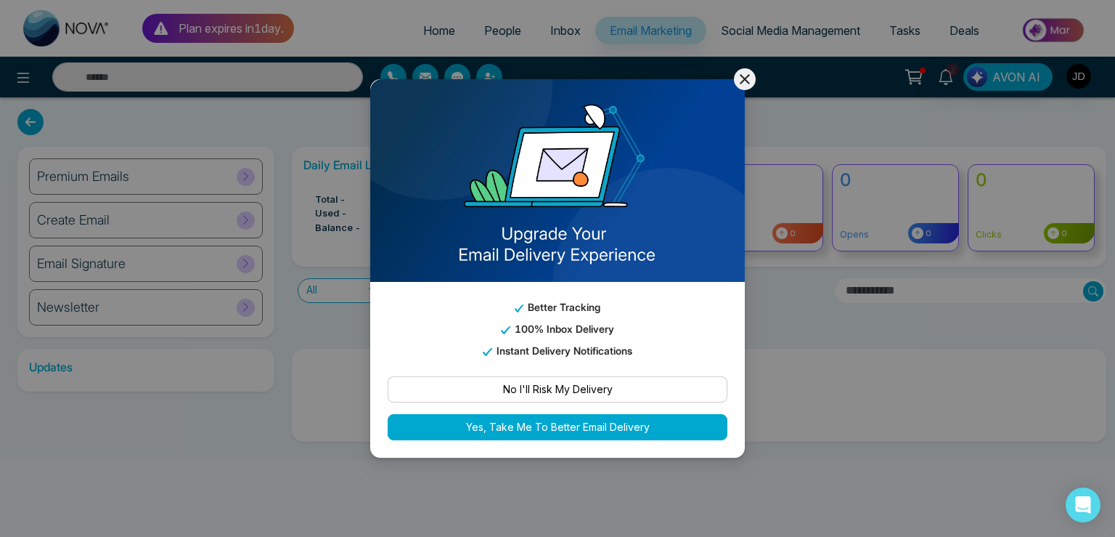
click at [740, 81] on icon at bounding box center [744, 78] width 17 height 17
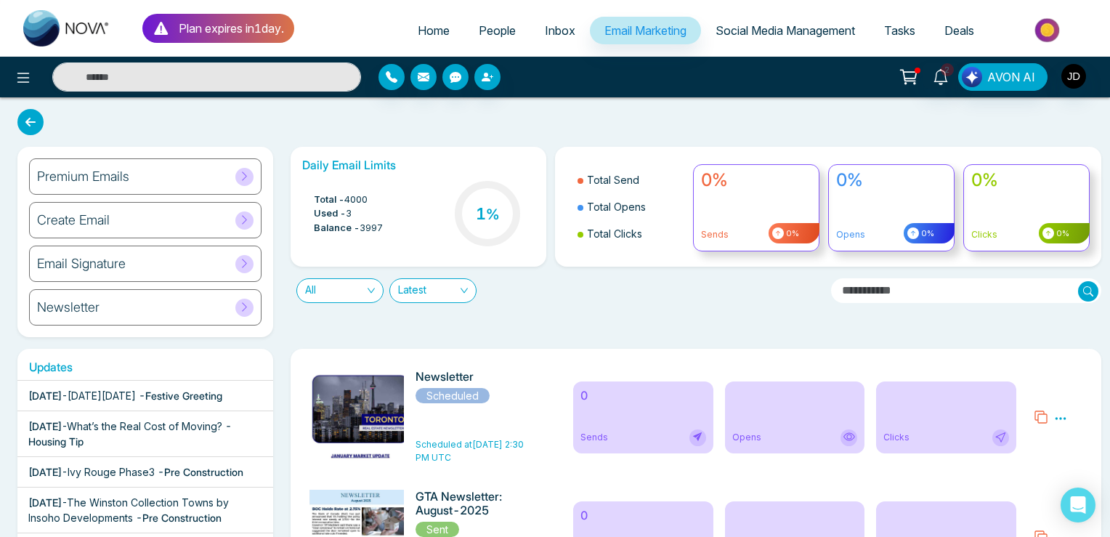
click at [486, 31] on span "People" at bounding box center [497, 30] width 37 height 15
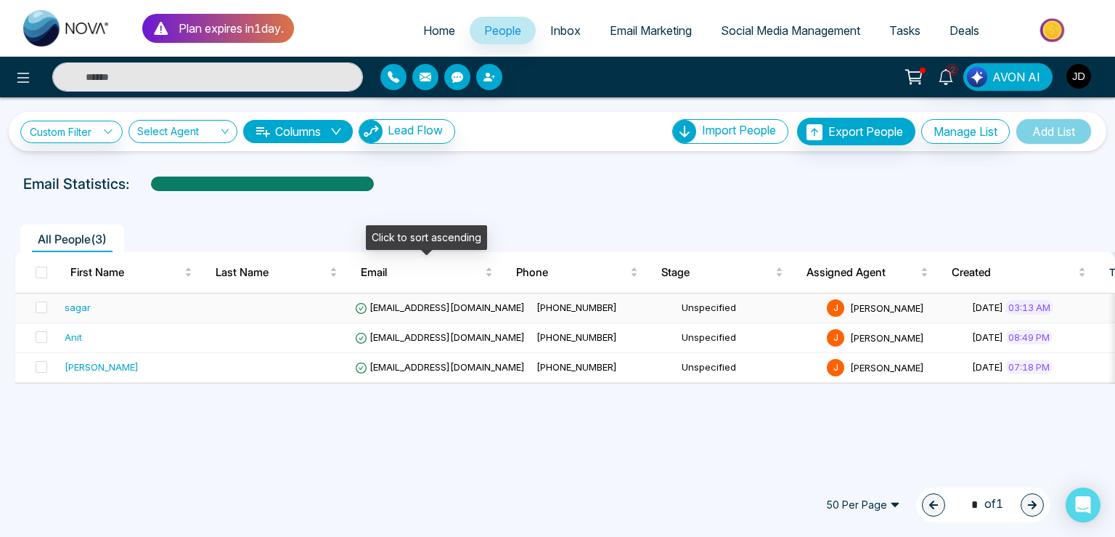
click at [418, 301] on span "[EMAIL_ADDRESS][DOMAIN_NAME]" at bounding box center [440, 307] width 170 height 12
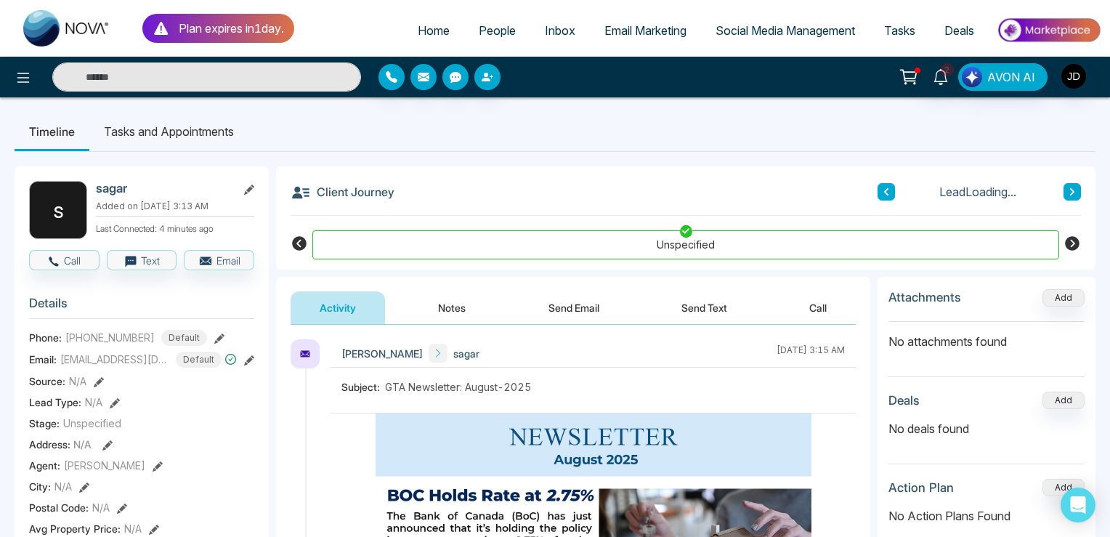
click at [217, 336] on icon at bounding box center [219, 338] width 10 height 10
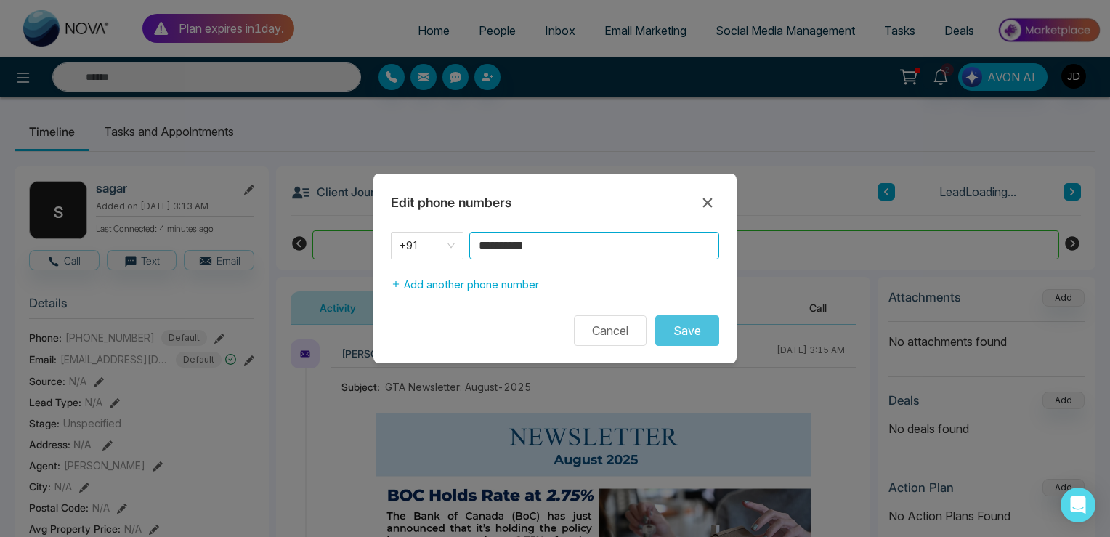
drag, startPoint x: 556, startPoint y: 245, endPoint x: 350, endPoint y: 241, distance: 205.6
click at [469, 241] on input "**********" at bounding box center [594, 246] width 250 height 28
paste input
type input "**********"
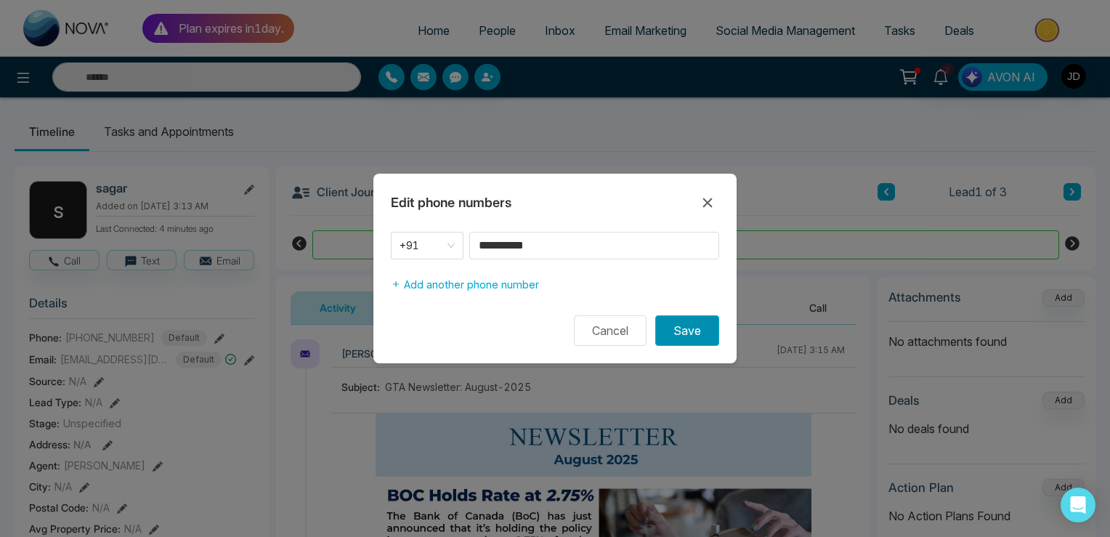
click at [707, 332] on button "Save" at bounding box center [687, 330] width 64 height 31
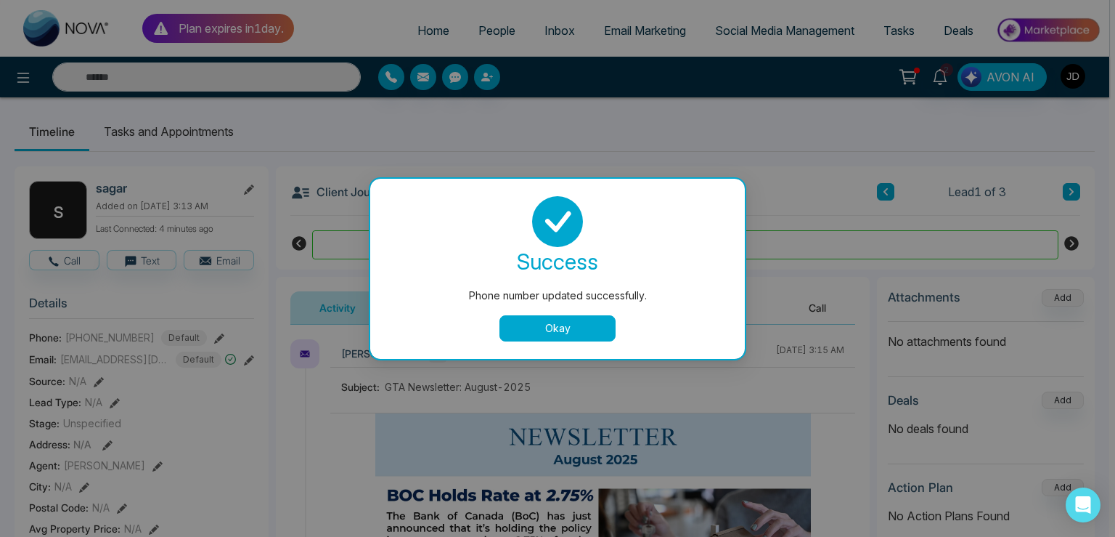
click at [559, 328] on button "Okay" at bounding box center [558, 328] width 116 height 26
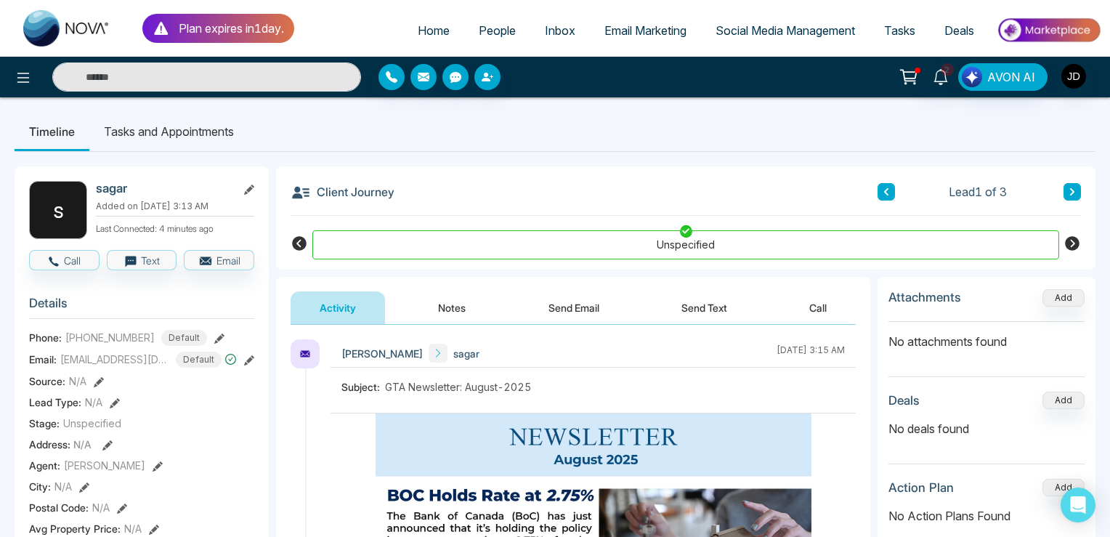
click at [7, 71] on div at bounding box center [185, 76] width 370 height 29
click at [500, 25] on span "People" at bounding box center [497, 30] width 37 height 15
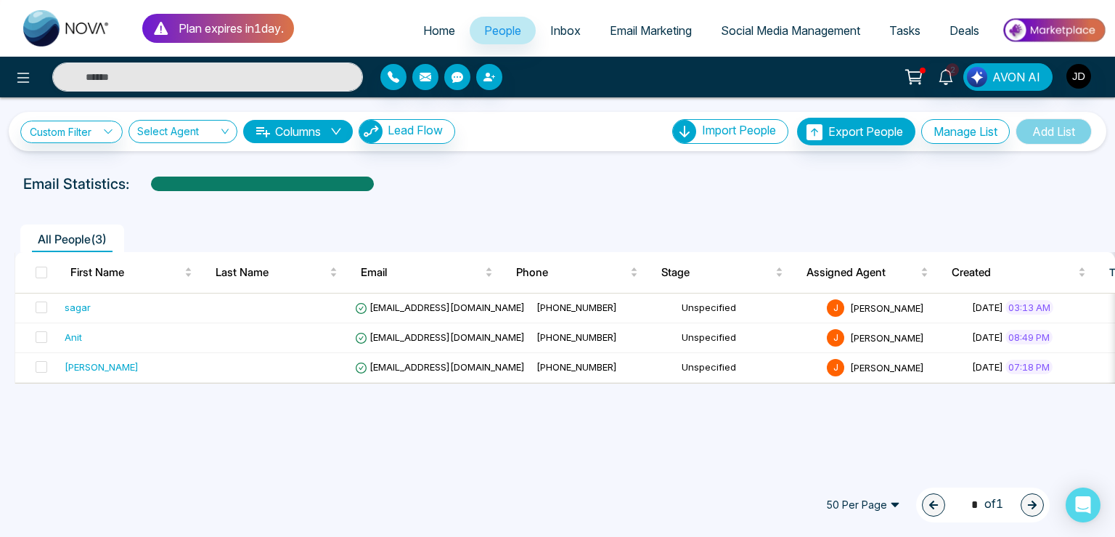
click at [9, 76] on div at bounding box center [186, 76] width 372 height 29
click at [28, 84] on icon at bounding box center [23, 77] width 17 height 17
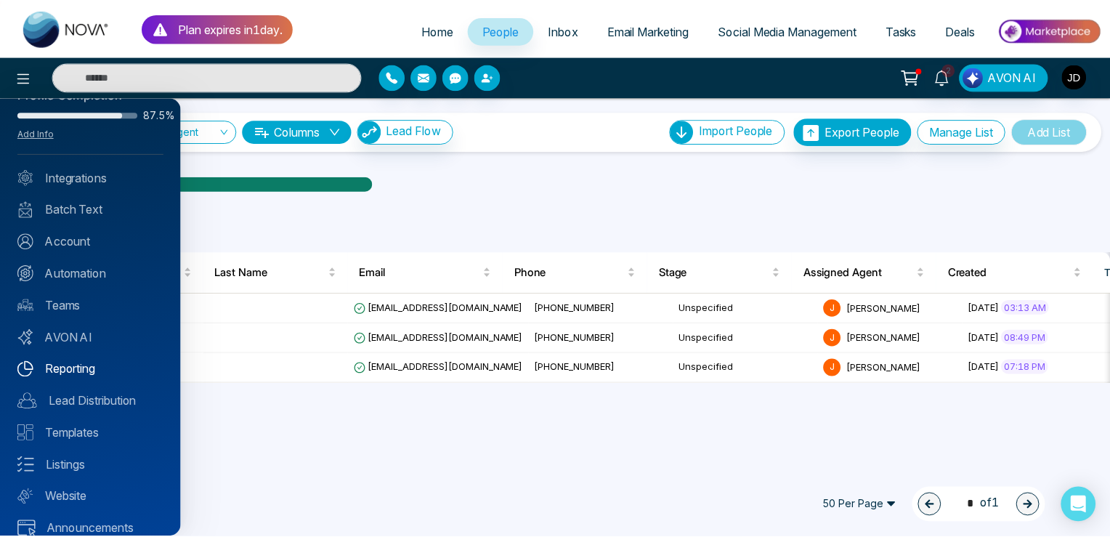
scroll to position [50, 0]
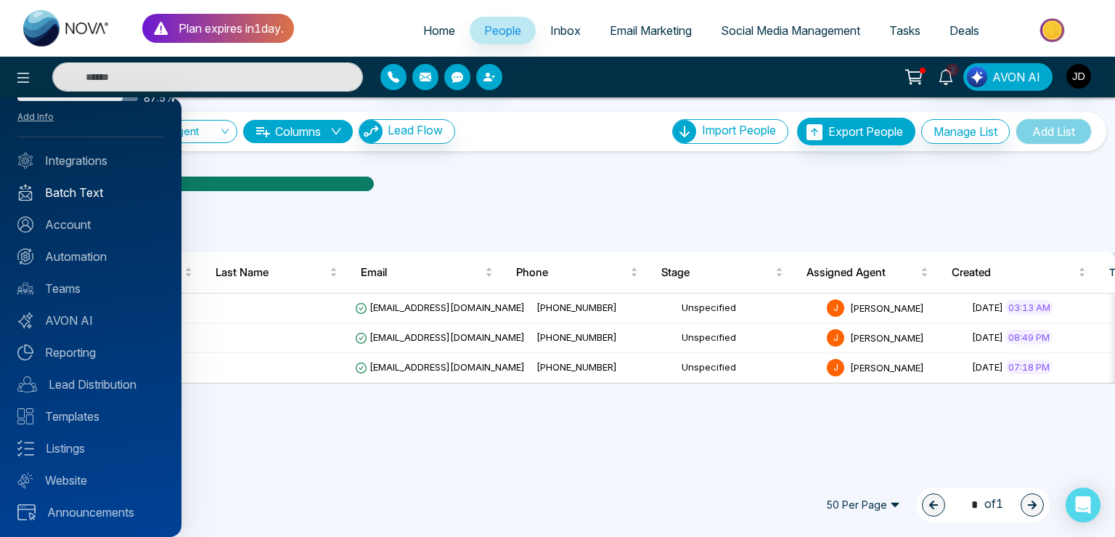
click at [78, 191] on link "Batch Text" at bounding box center [90, 192] width 147 height 17
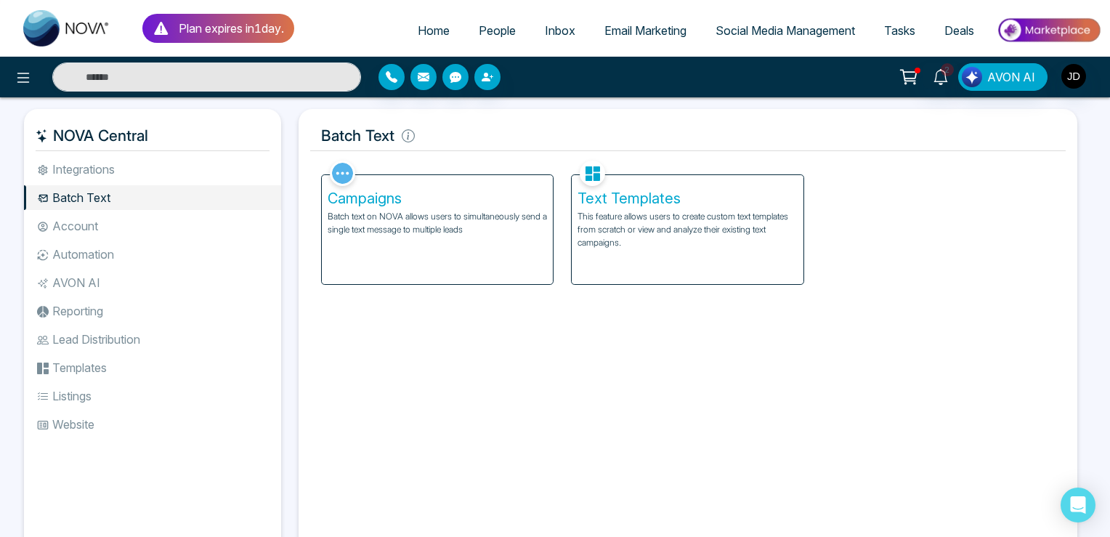
click at [642, 220] on p "This feature allows users to create custom text templates from scratch or view …" at bounding box center [687, 229] width 220 height 39
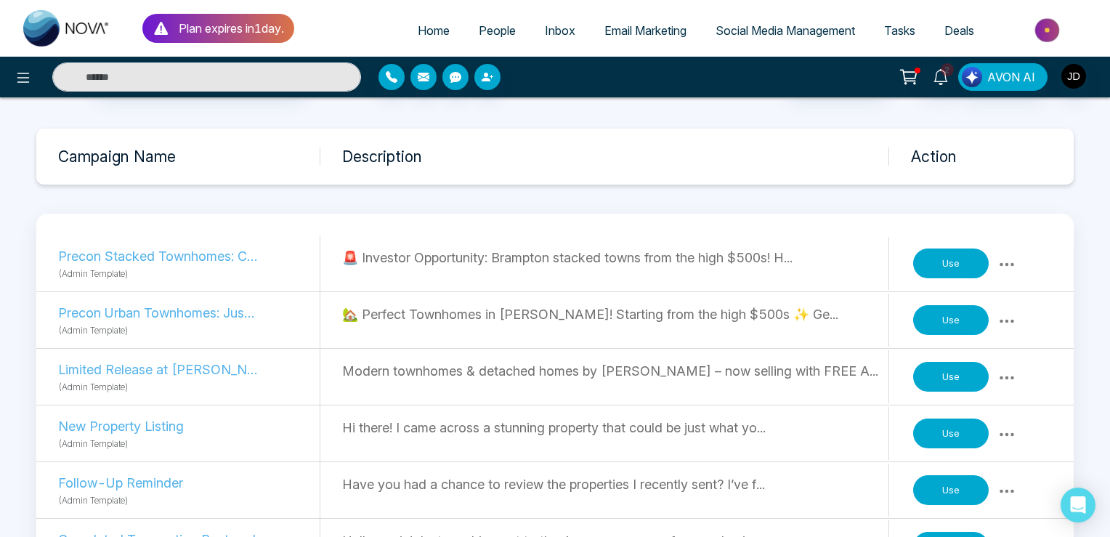
scroll to position [383, 0]
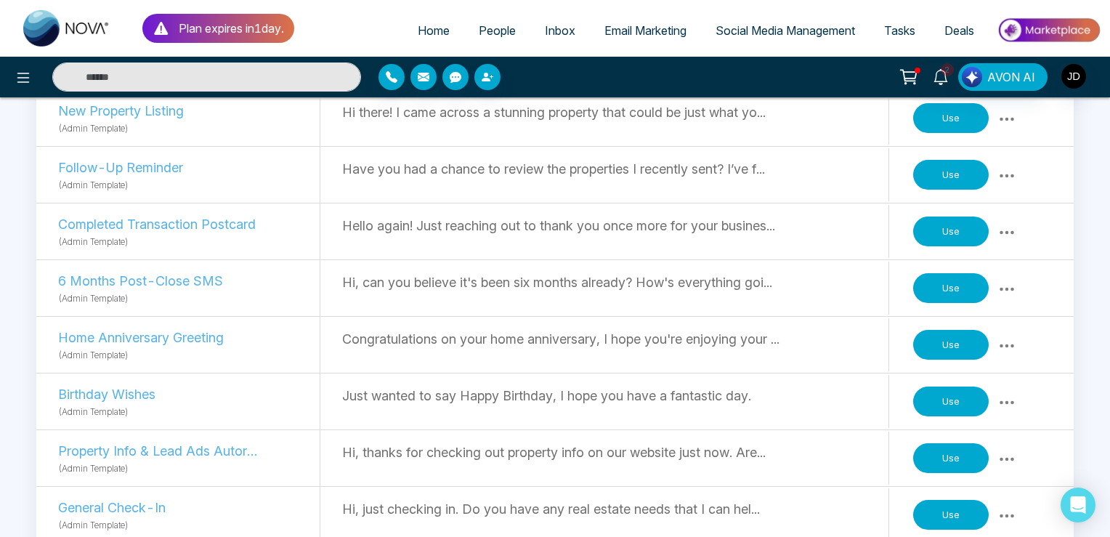
click at [950, 355] on button "Use" at bounding box center [951, 345] width 76 height 31
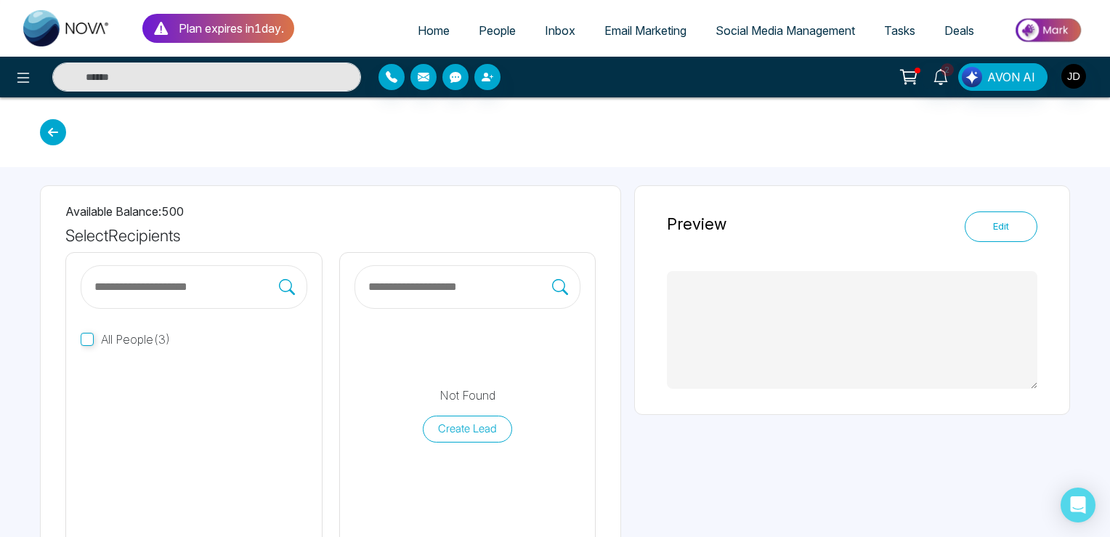
type textarea "**********"
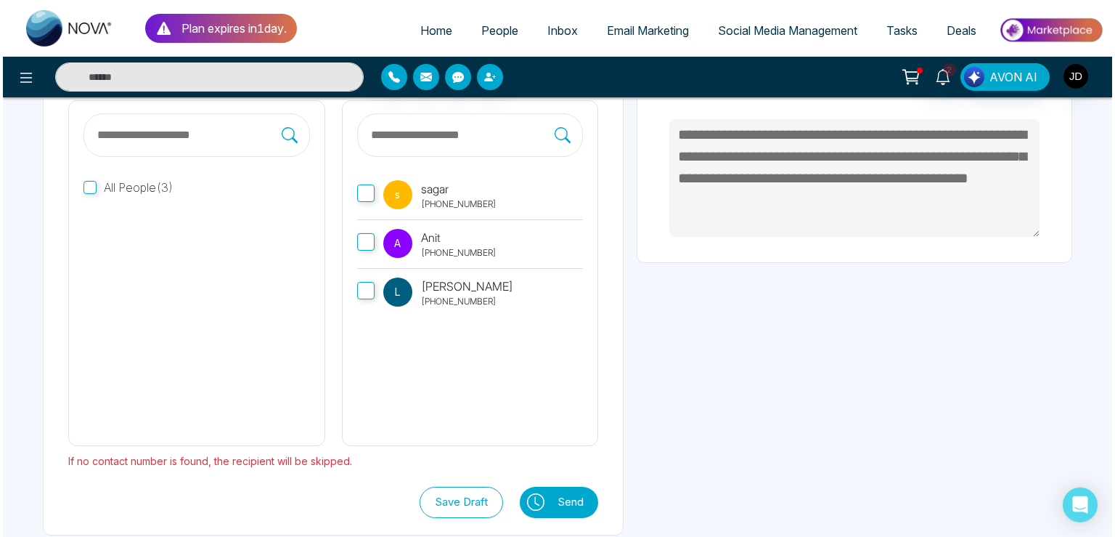
scroll to position [167, 0]
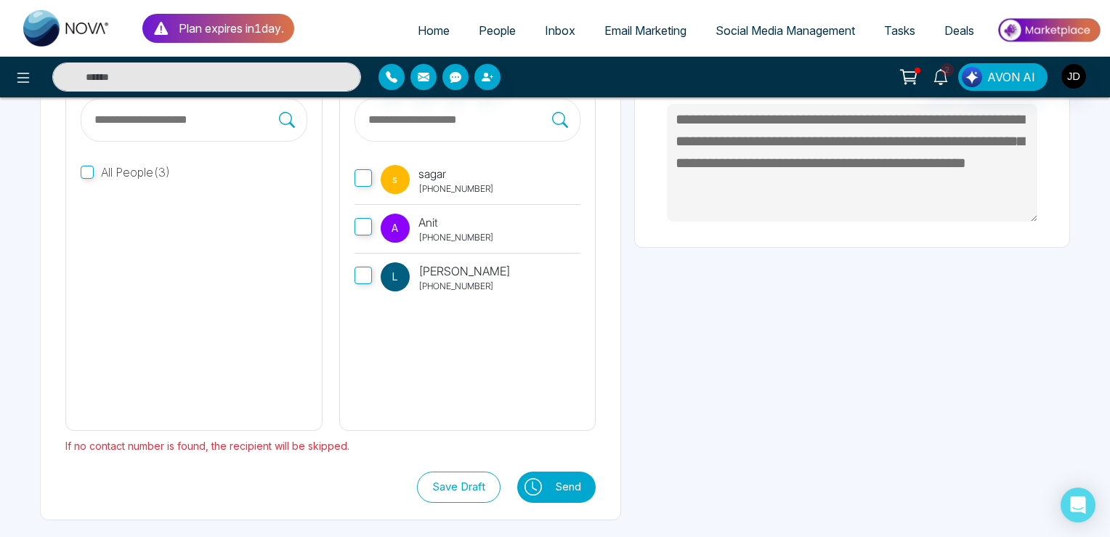
click at [533, 487] on icon at bounding box center [534, 485] width 5 height 9
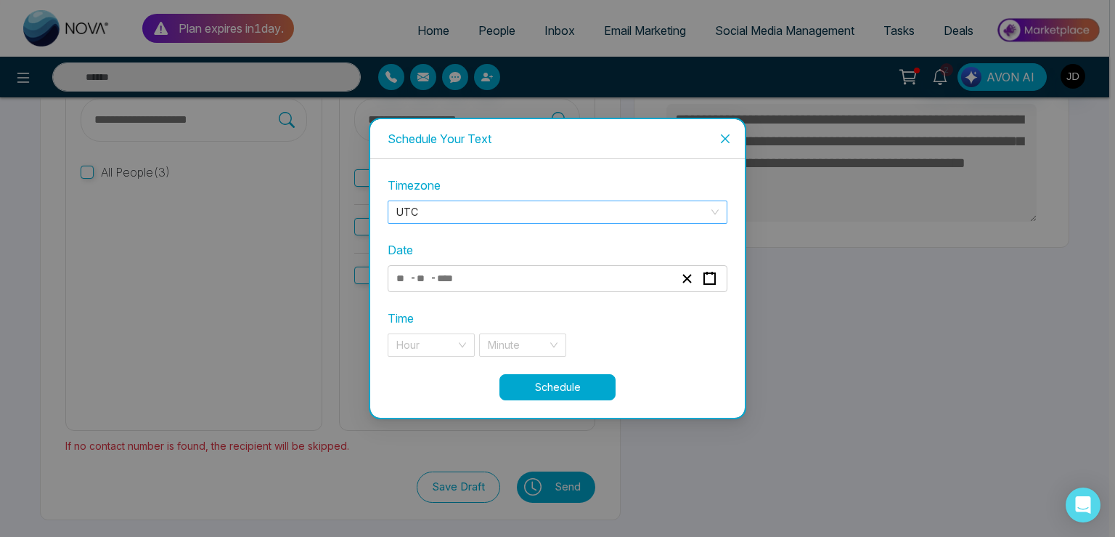
click at [429, 211] on span "UTC" at bounding box center [558, 212] width 322 height 22
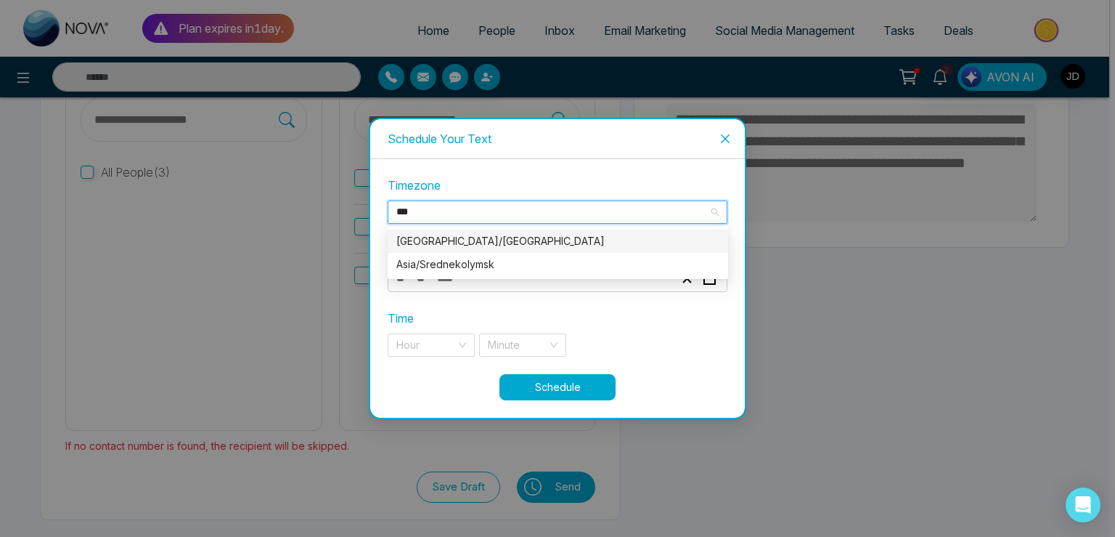
scroll to position [0, 0]
type input "****"
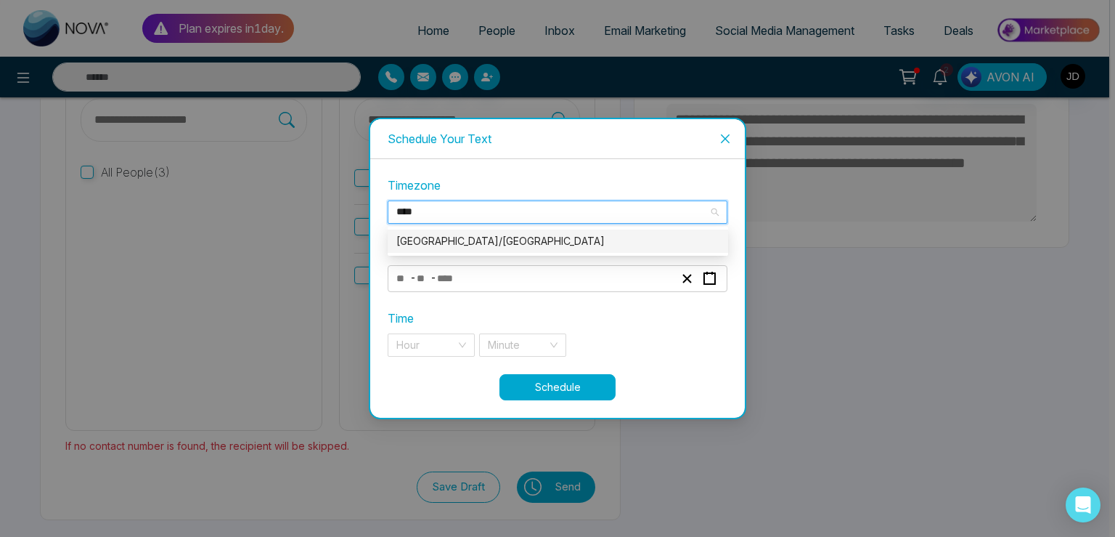
click at [449, 240] on div "[GEOGRAPHIC_DATA]/[GEOGRAPHIC_DATA]" at bounding box center [558, 241] width 323 height 16
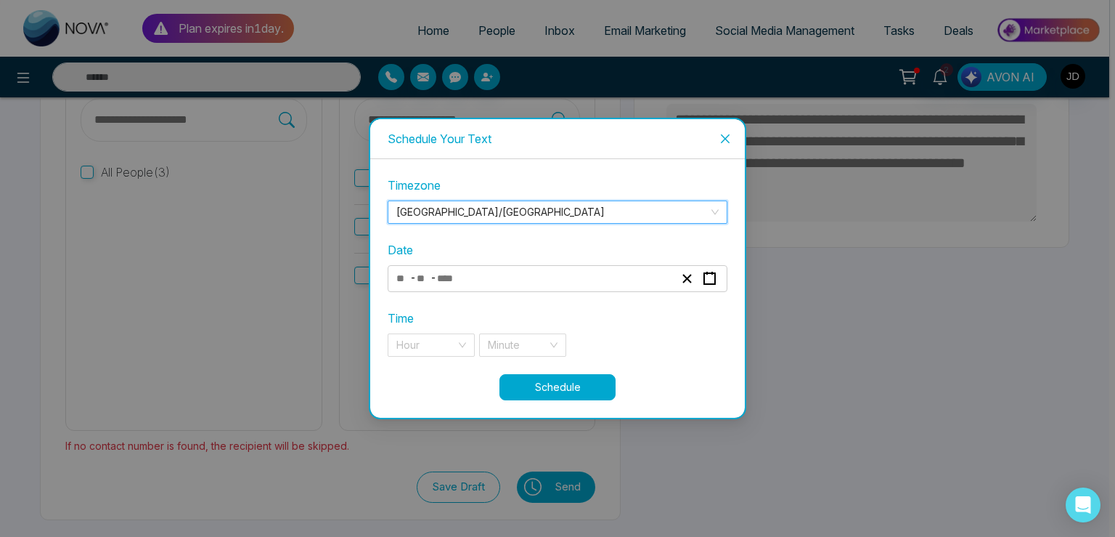
click at [436, 280] on span "-" at bounding box center [434, 277] width 6 height 17
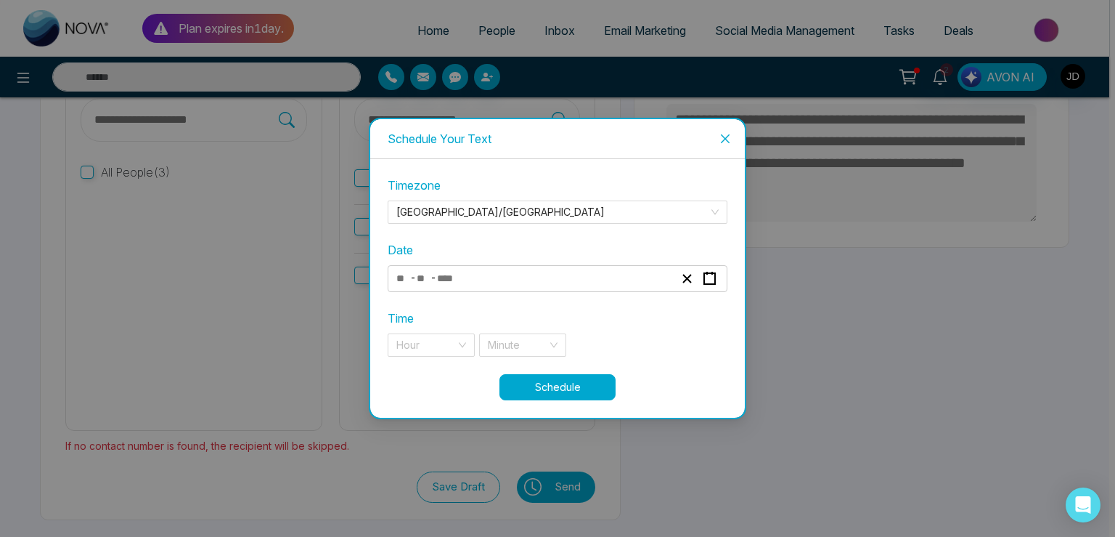
click at [436, 280] on span "-" at bounding box center [434, 277] width 6 height 17
click at [707, 273] on rect "button" at bounding box center [709, 278] width 11 height 11
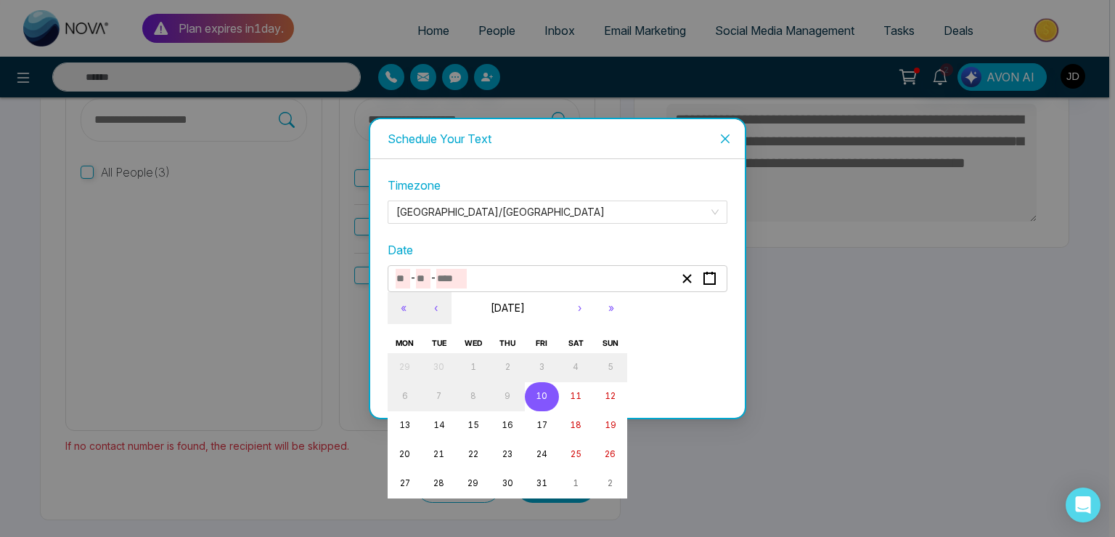
click at [540, 394] on abbr "10" at bounding box center [542, 396] width 12 height 10
type input "**"
type input "****"
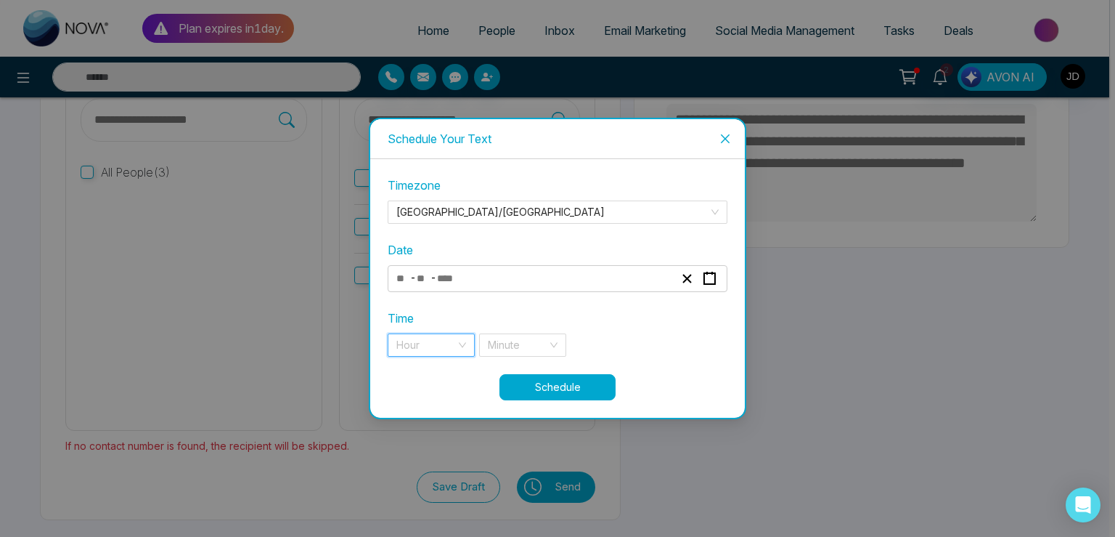
click at [408, 340] on input "search" at bounding box center [427, 345] width 60 height 22
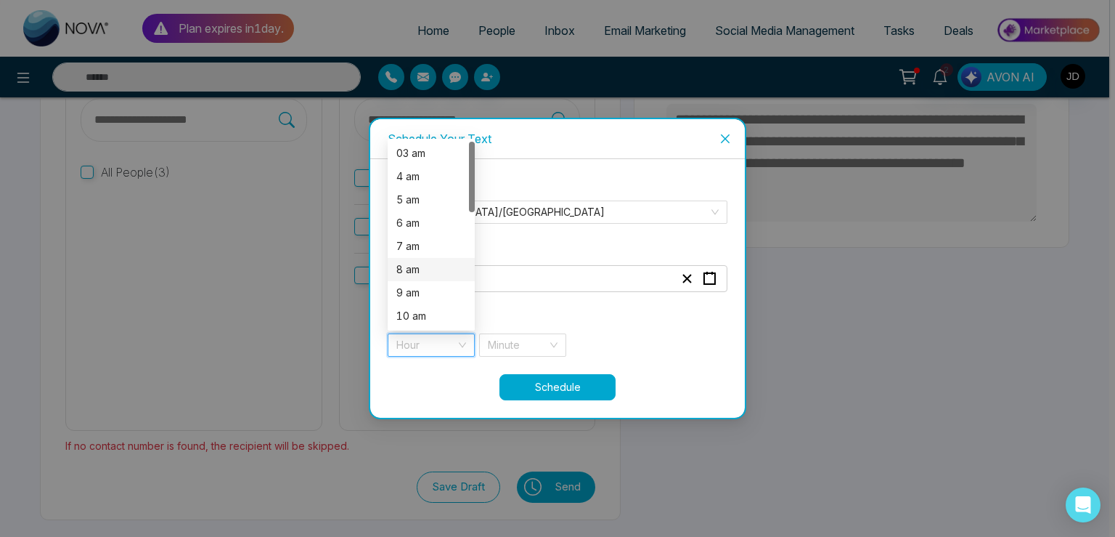
click at [412, 269] on div "8 am" at bounding box center [432, 269] width 70 height 16
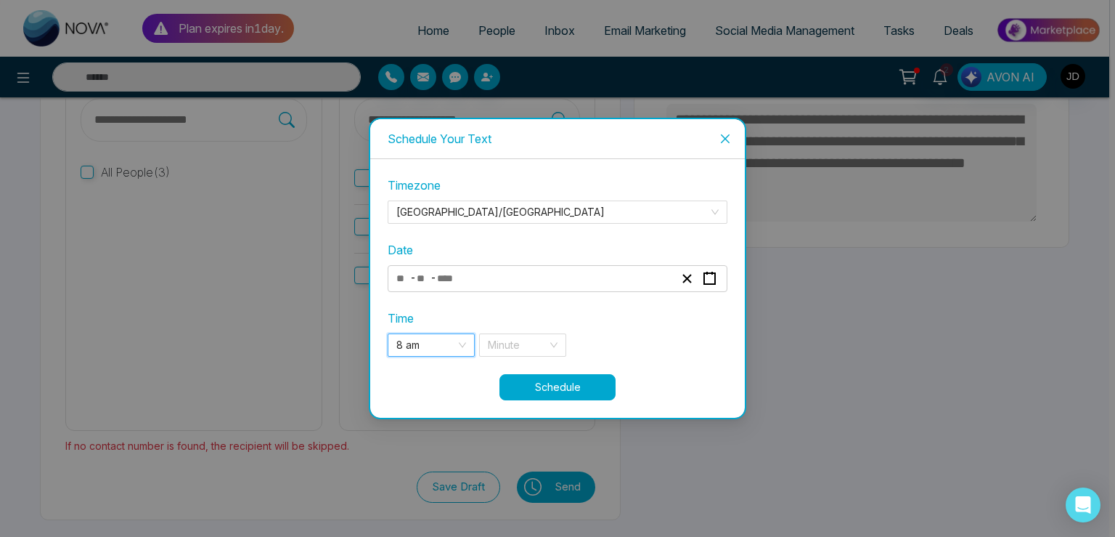
click at [419, 343] on span "8 am" at bounding box center [432, 345] width 70 height 22
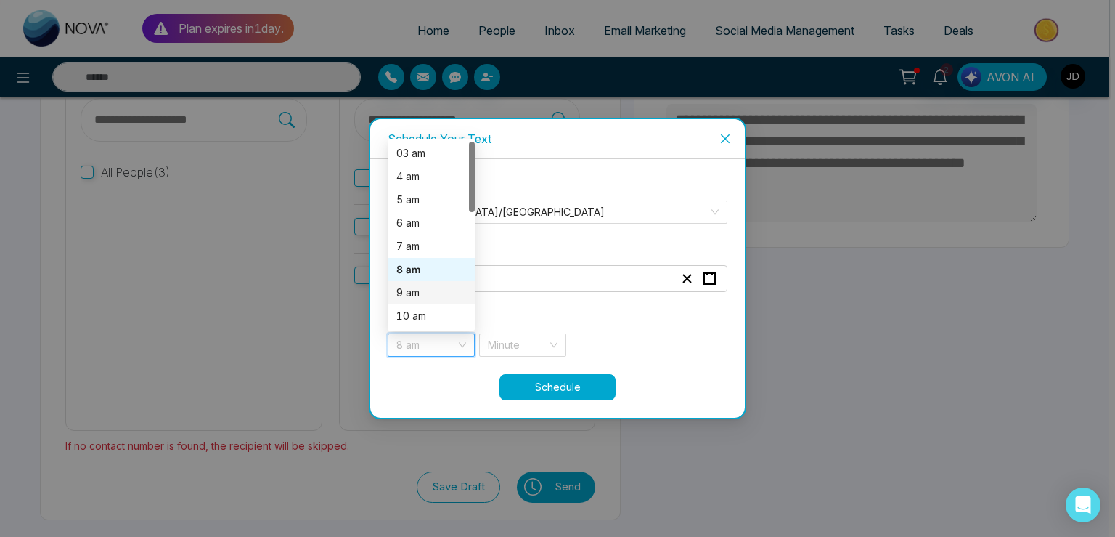
scroll to position [302, 0]
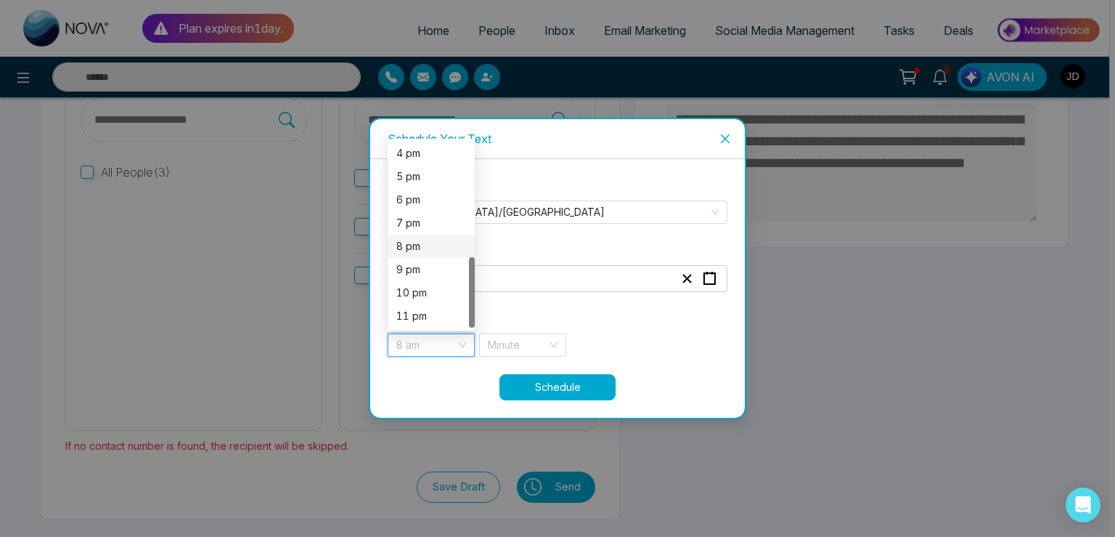
click at [407, 246] on div "8 pm" at bounding box center [432, 246] width 70 height 16
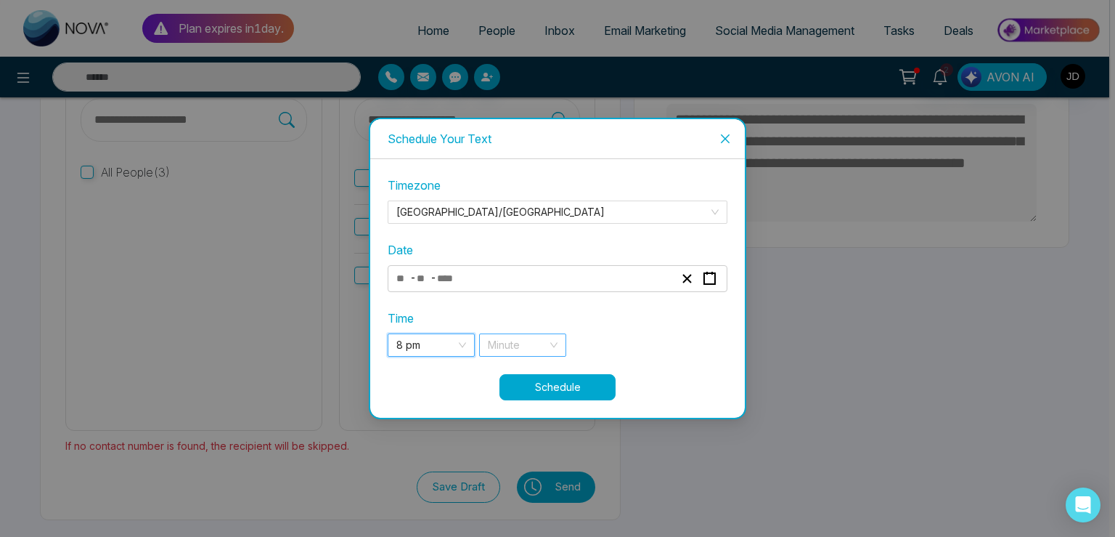
click at [497, 341] on input "search" at bounding box center [518, 345] width 60 height 22
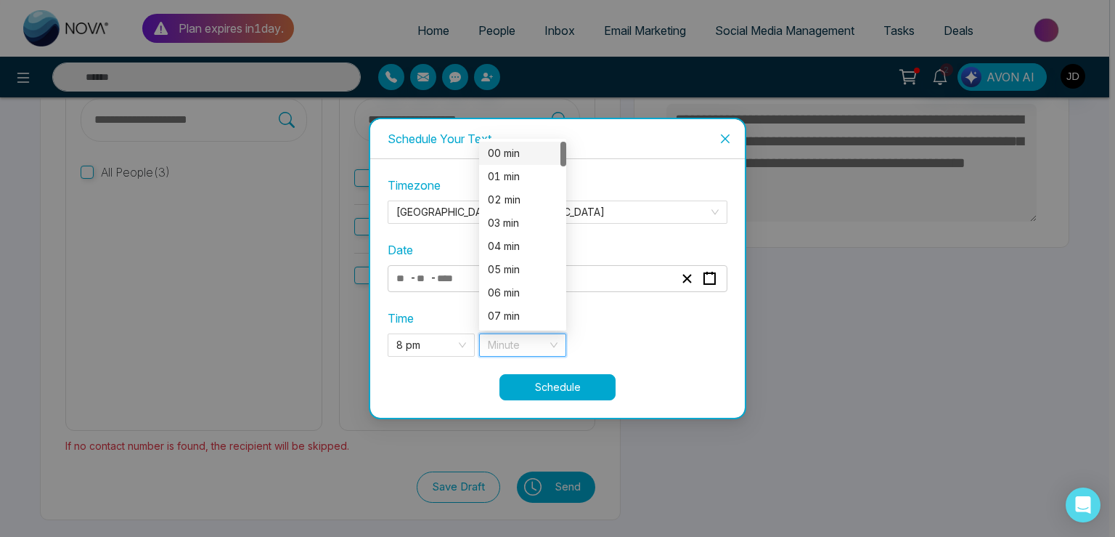
click at [505, 155] on div "00 min" at bounding box center [523, 153] width 70 height 16
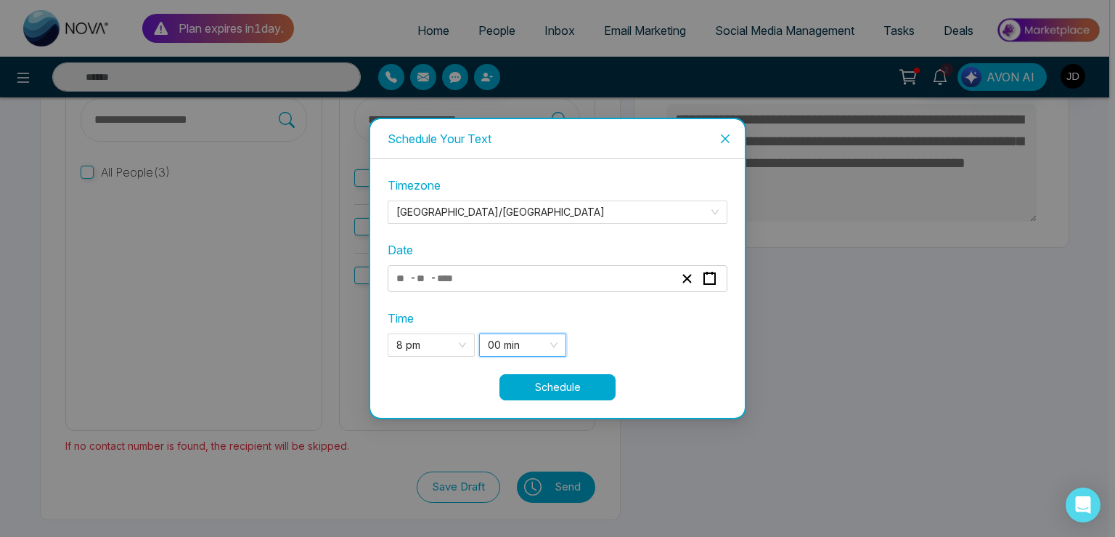
click at [555, 391] on button "Schedule" at bounding box center [558, 387] width 116 height 26
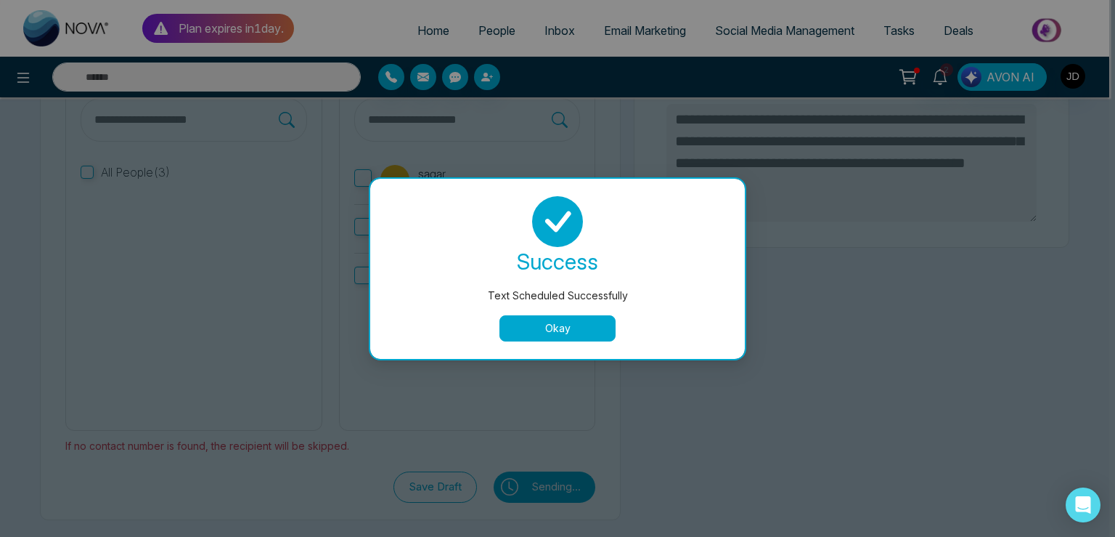
click at [564, 328] on button "Okay" at bounding box center [558, 328] width 116 height 26
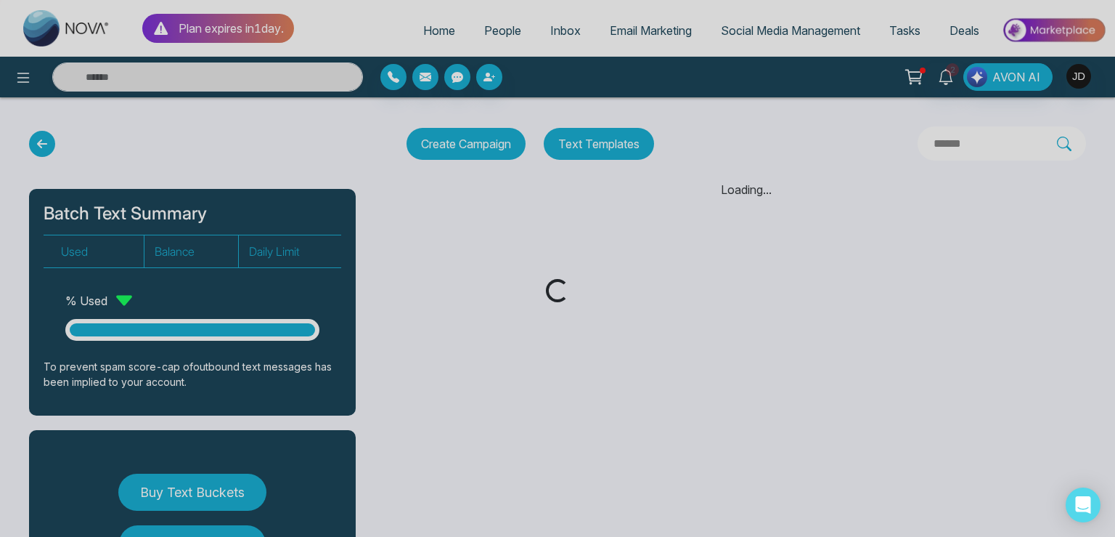
click at [780, 25] on div "Loading..." at bounding box center [557, 268] width 1115 height 537
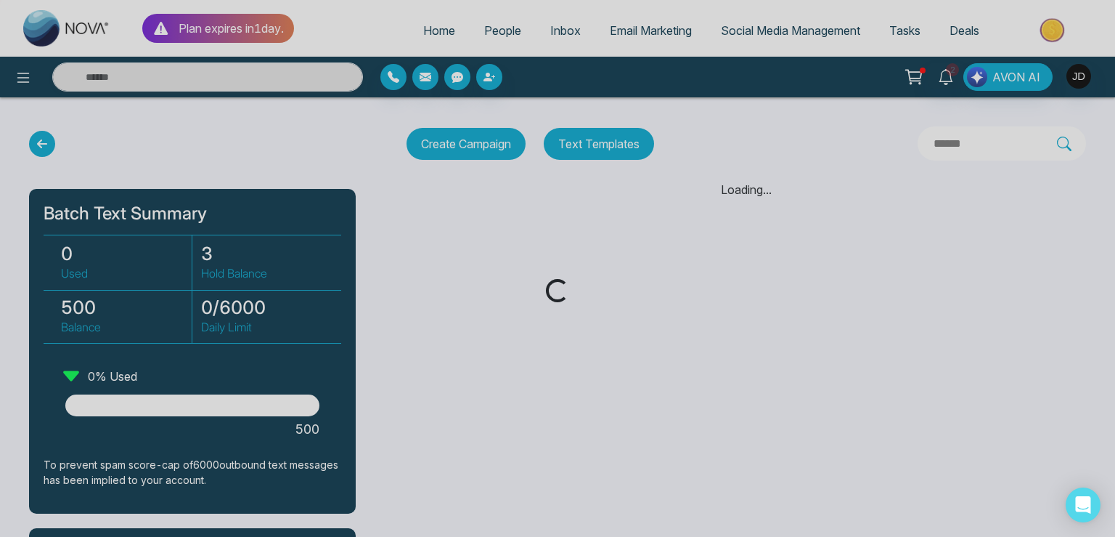
click at [780, 25] on div "Loading..." at bounding box center [557, 268] width 1115 height 537
click at [780, 25] on span "Social Media Management" at bounding box center [790, 30] width 139 height 15
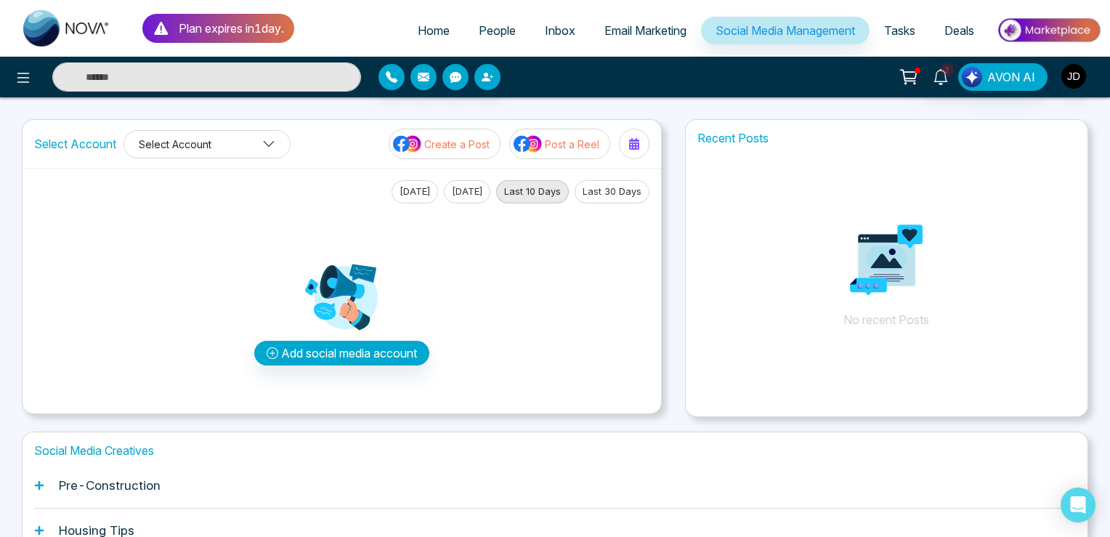
click at [230, 136] on button "Select Account" at bounding box center [206, 144] width 167 height 28
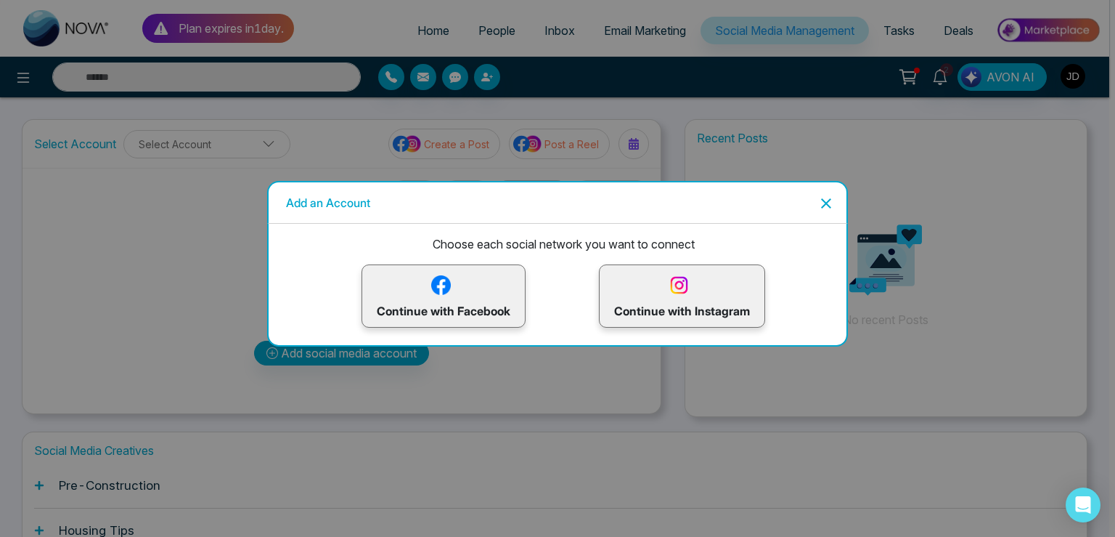
click at [832, 202] on icon "Close" at bounding box center [826, 203] width 17 height 17
